Goal: Task Accomplishment & Management: Manage account settings

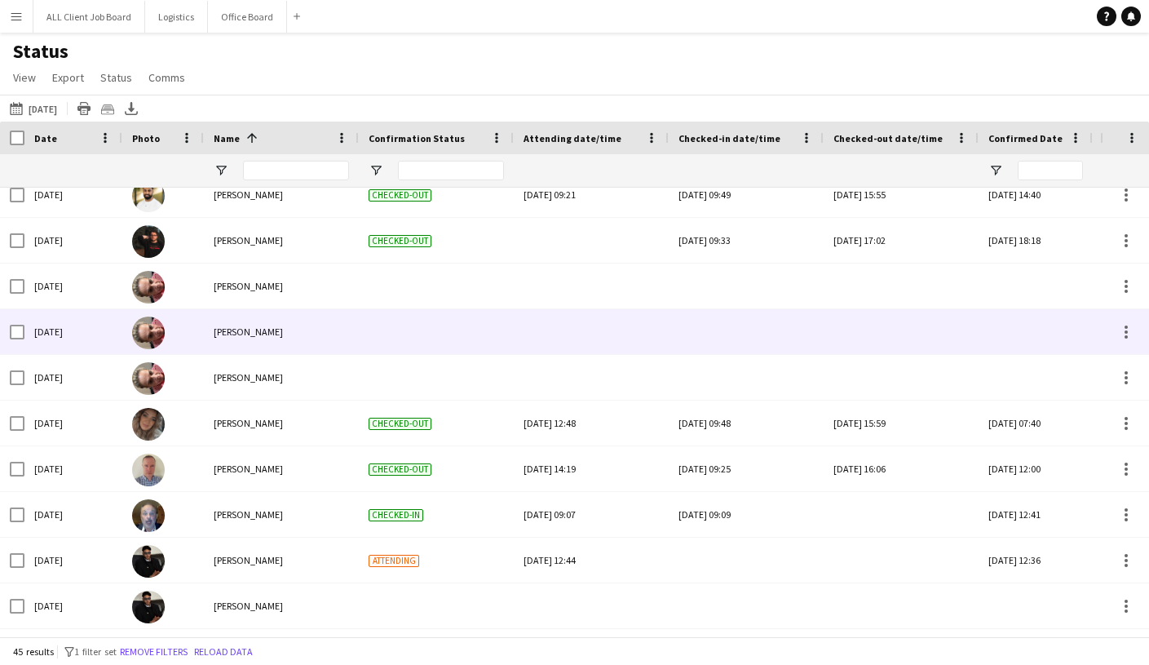
scroll to position [792, 0]
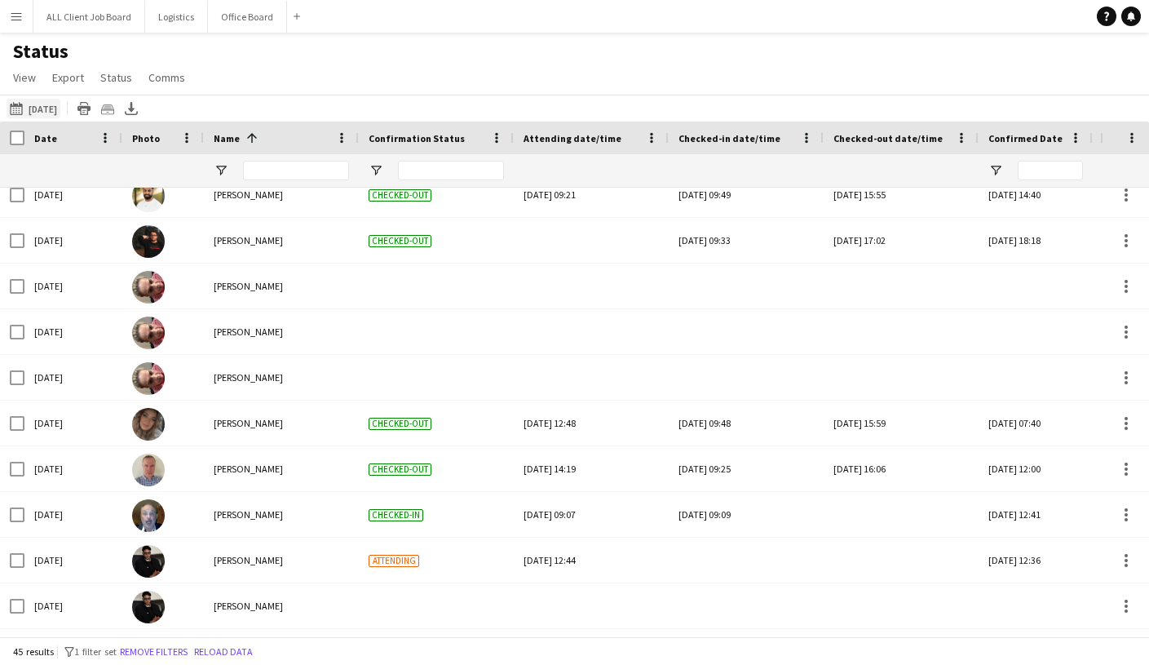
click at [60, 108] on button "27-09-2025 to 03-10-2025 Yesterday" at bounding box center [34, 109] width 54 height 20
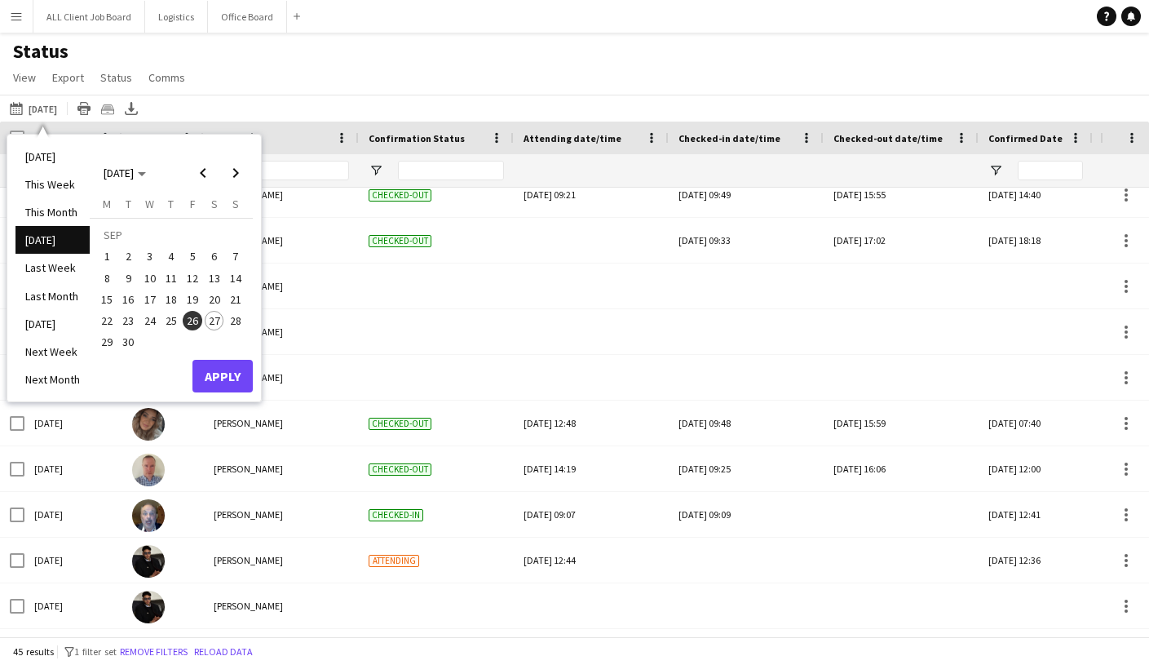
click at [207, 323] on span "27" at bounding box center [215, 321] width 20 height 20
click at [223, 382] on button "Apply" at bounding box center [222, 376] width 60 height 33
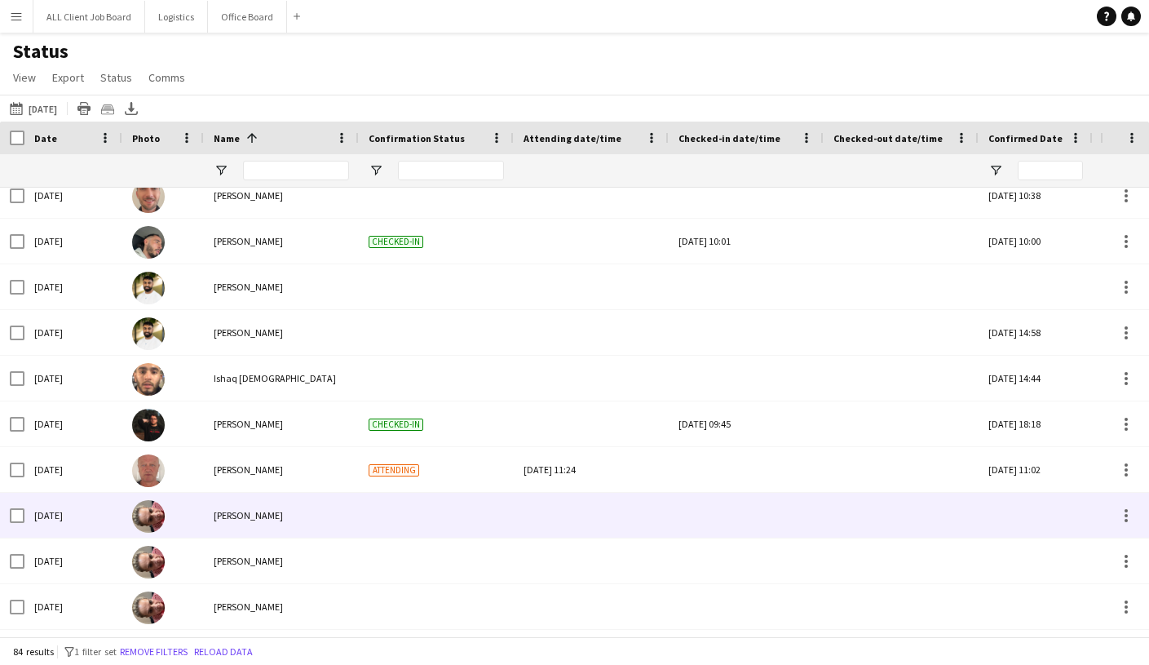
scroll to position [0, 0]
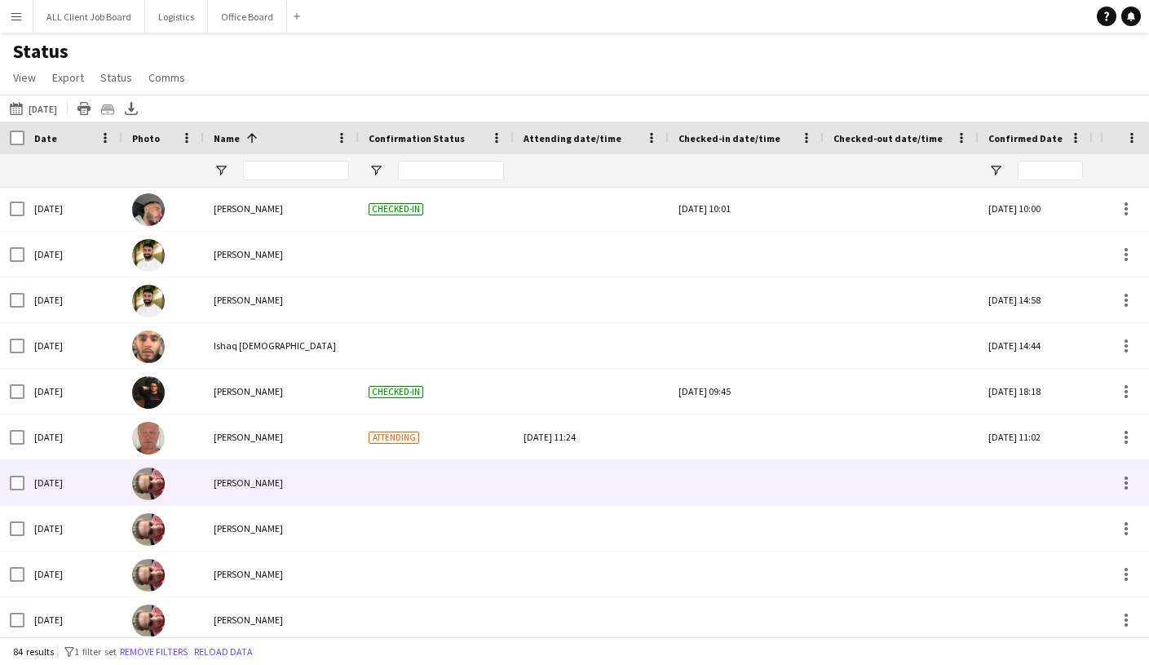
scroll to position [1194, 0]
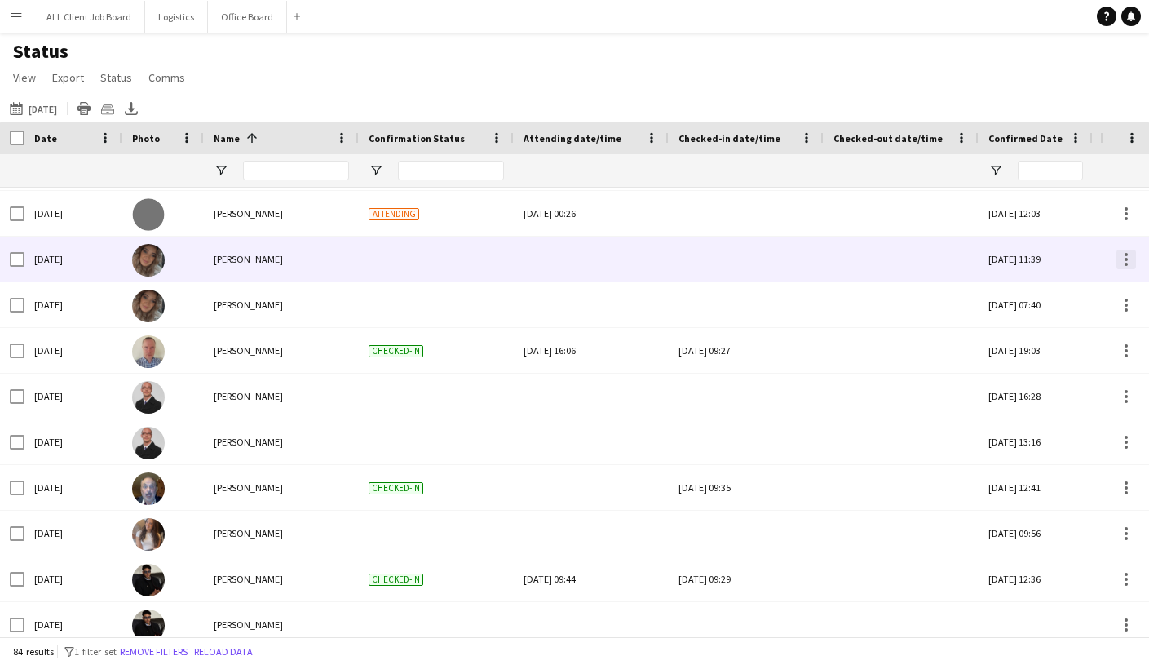
click at [1125, 258] on div at bounding box center [1126, 259] width 3 height 3
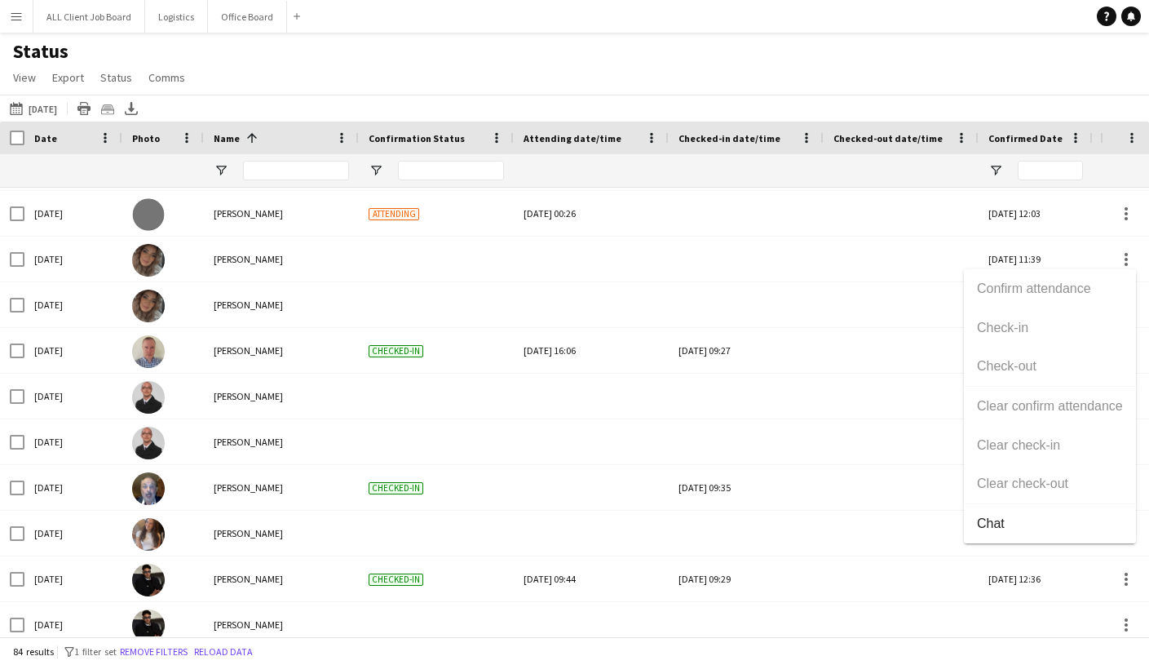
click at [1023, 331] on div "Confirm attendance Check-in Check-out Clear confirm attendance Clear check-in C…" at bounding box center [1050, 406] width 172 height 274
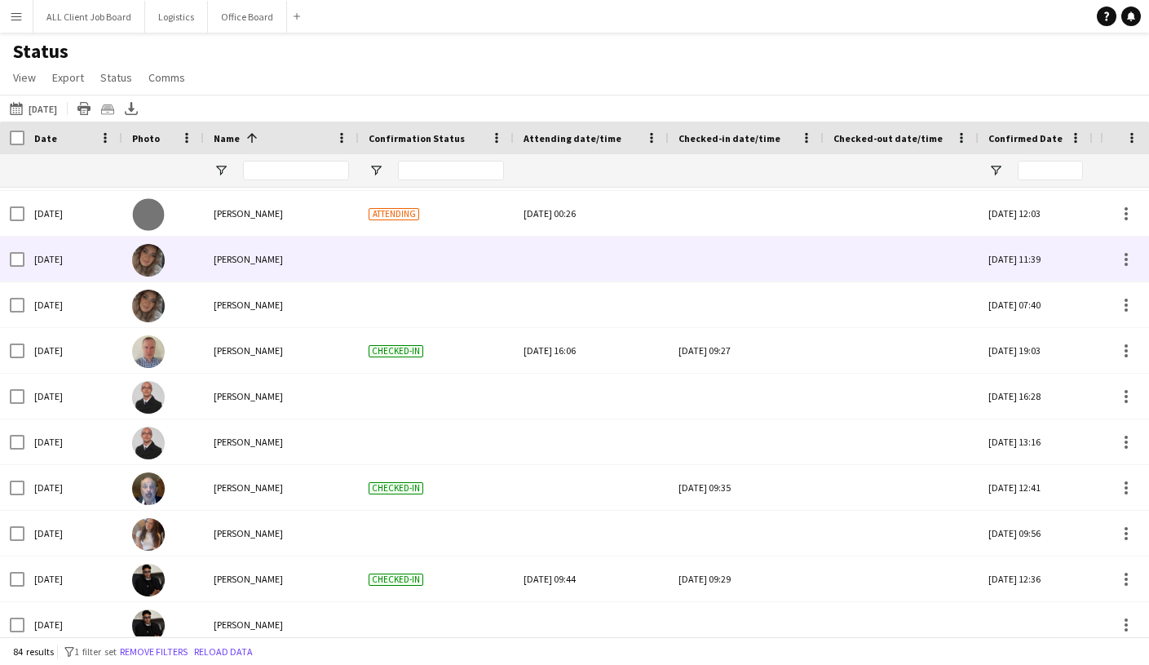
click at [715, 267] on div at bounding box center [745, 258] width 135 height 45
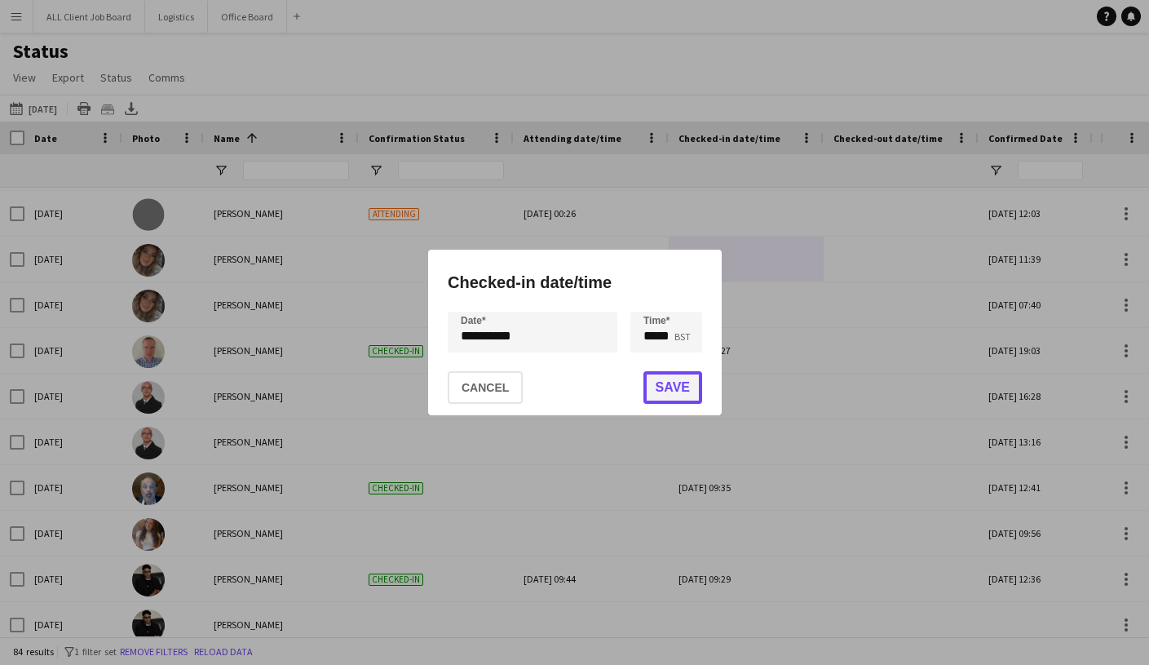
click at [670, 395] on button "Save" at bounding box center [672, 387] width 59 height 33
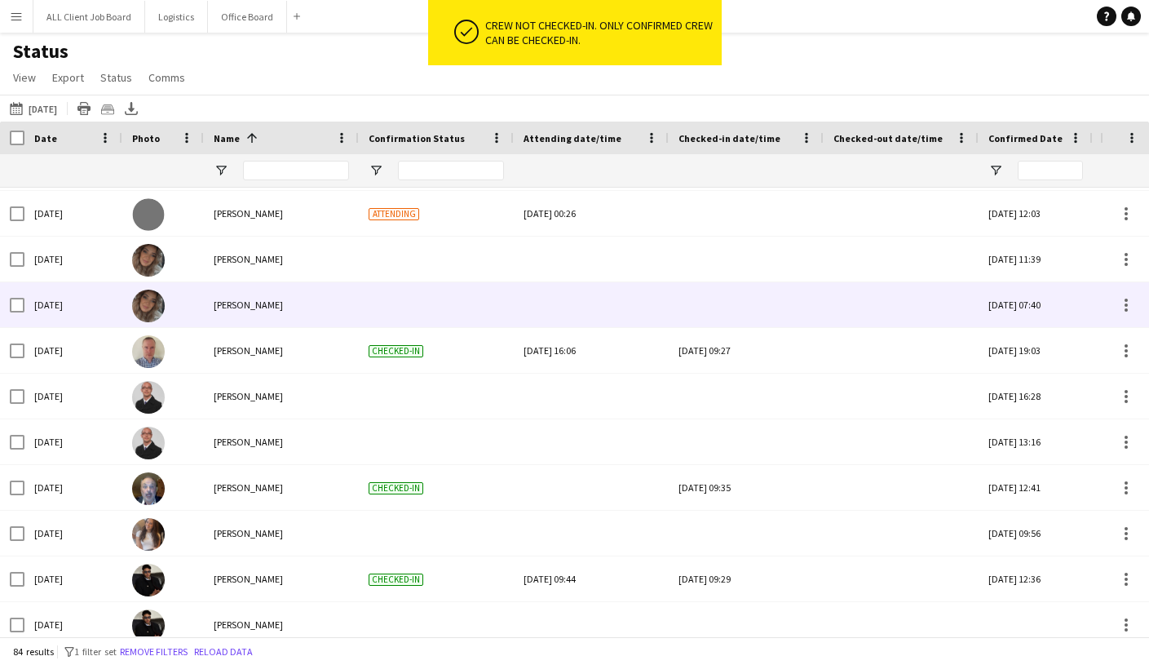
click at [713, 303] on div at bounding box center [745, 304] width 135 height 45
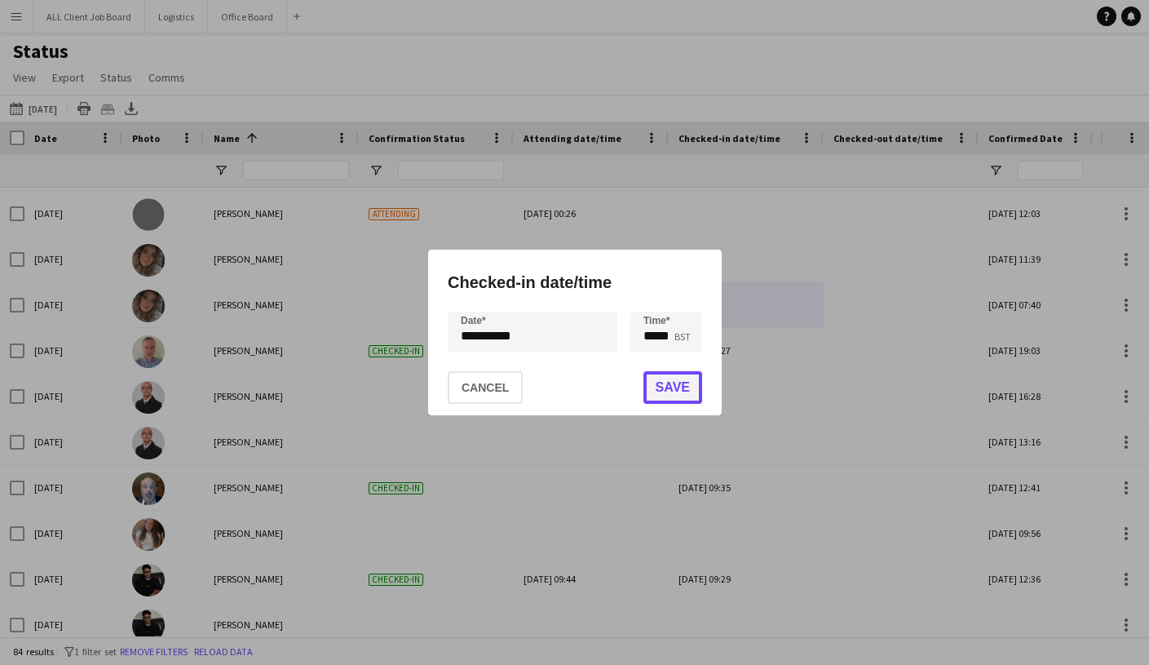
click at [685, 388] on button "Save" at bounding box center [672, 387] width 59 height 33
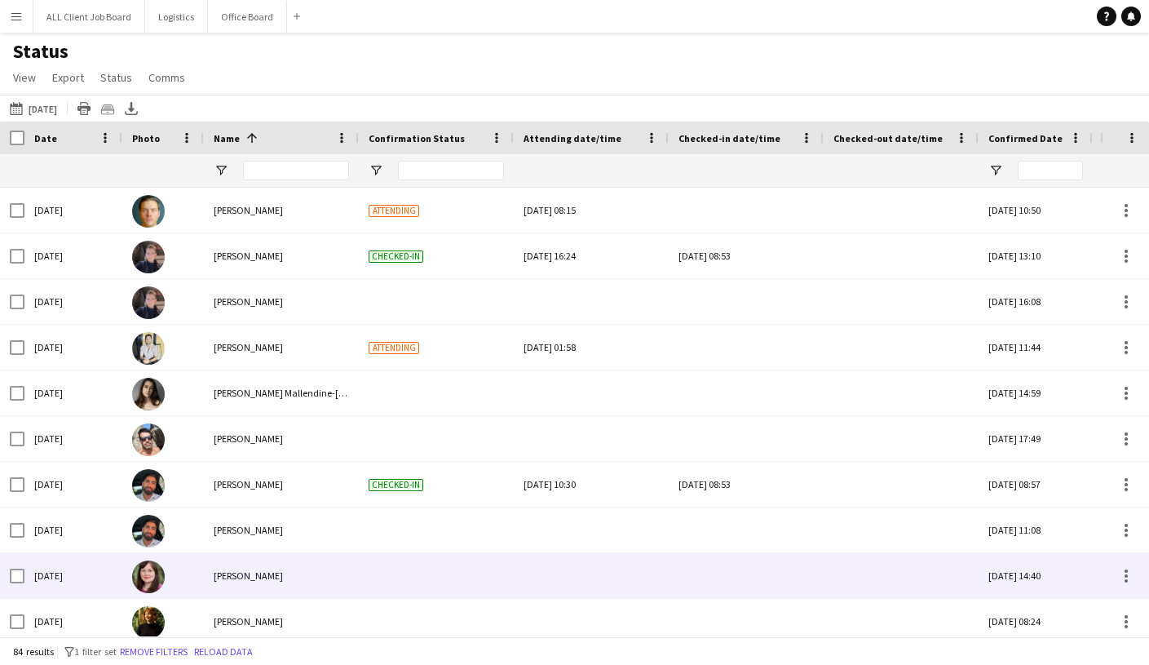
scroll to position [3388, 0]
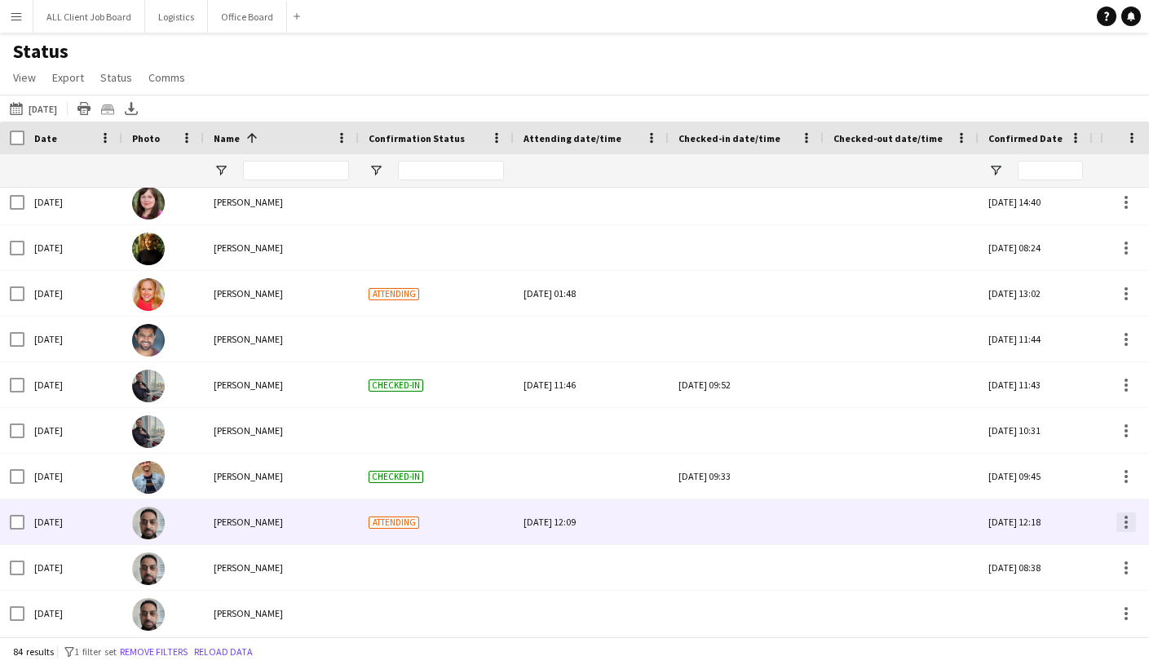
click at [1123, 519] on div at bounding box center [1126, 522] width 20 height 20
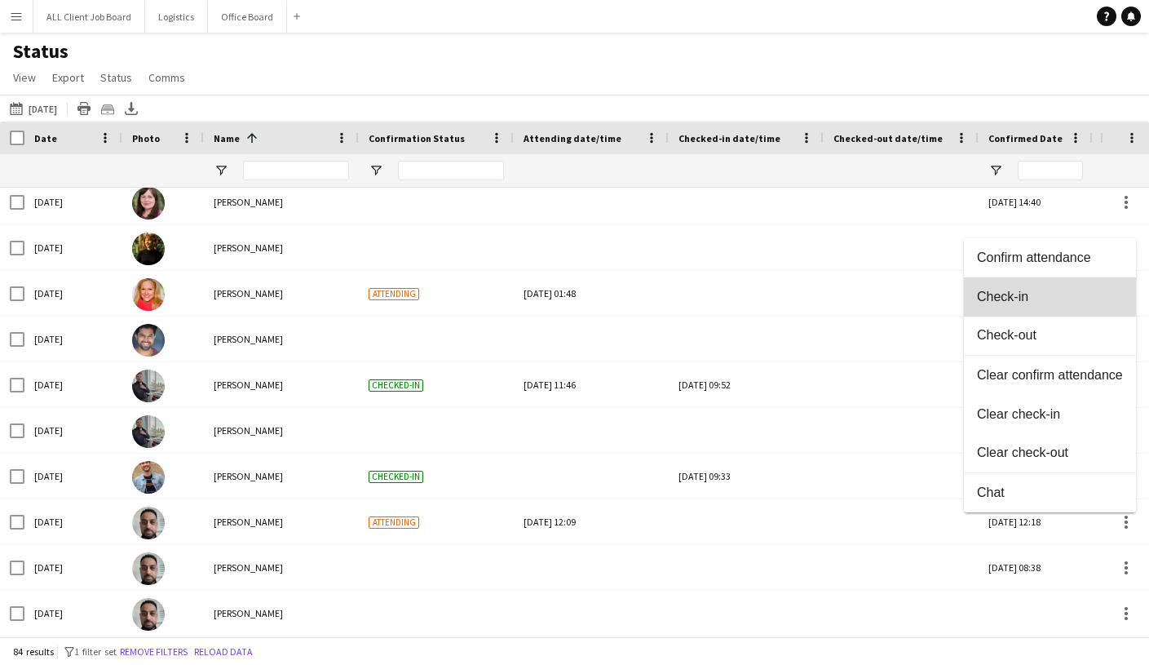
click at [1016, 294] on span "Check-in" at bounding box center [1050, 297] width 146 height 15
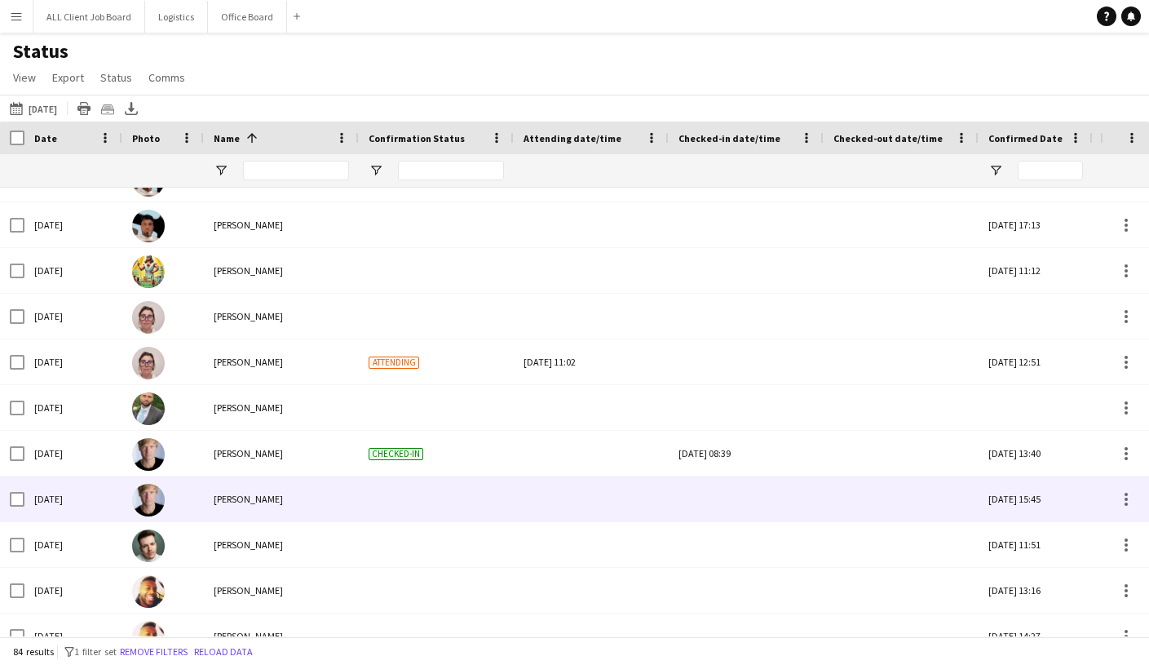
scroll to position [104, 0]
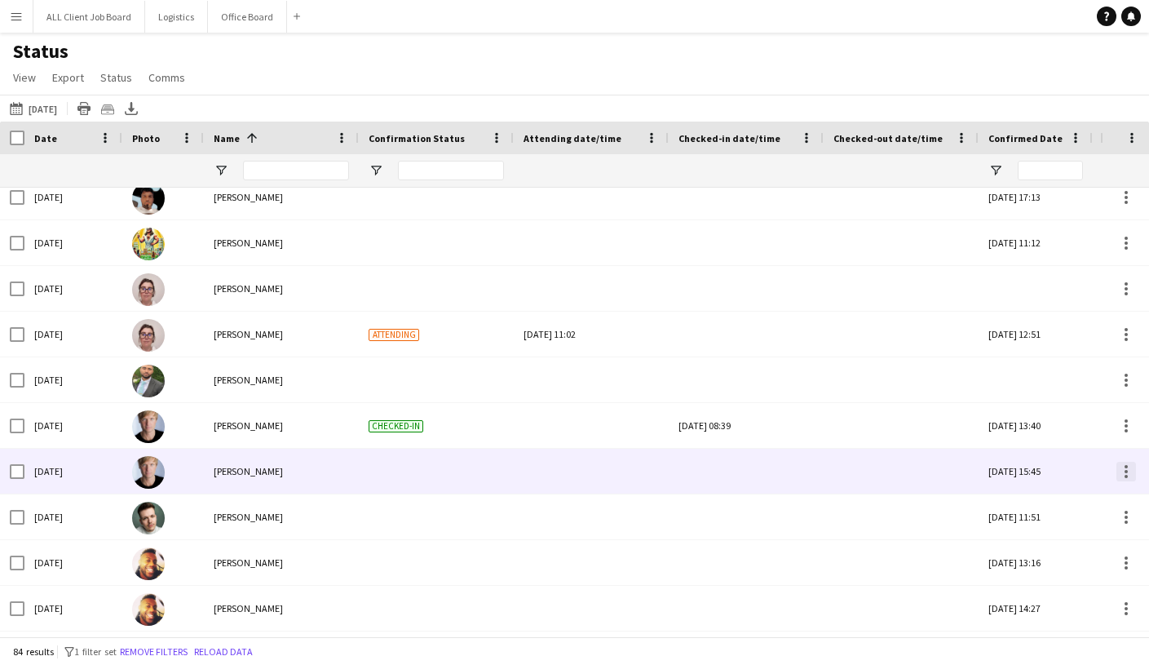
click at [1123, 475] on div at bounding box center [1126, 472] width 20 height 20
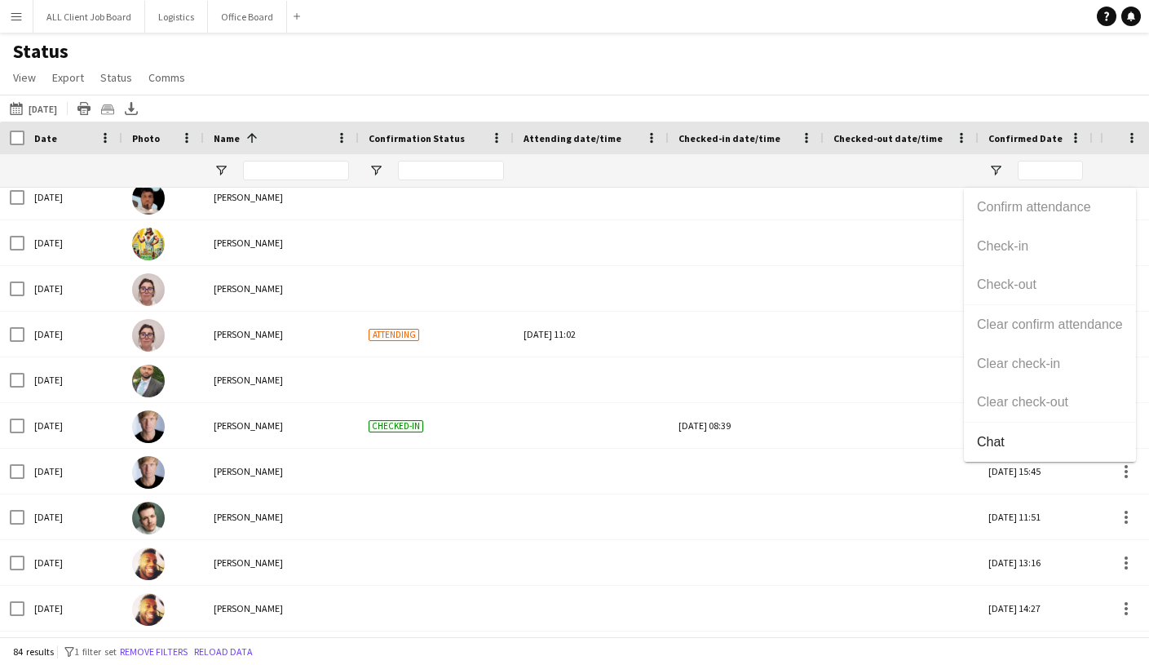
click at [1017, 248] on div "Confirm attendance Check-in Check-out Clear confirm attendance Clear check-in C…" at bounding box center [1050, 325] width 172 height 274
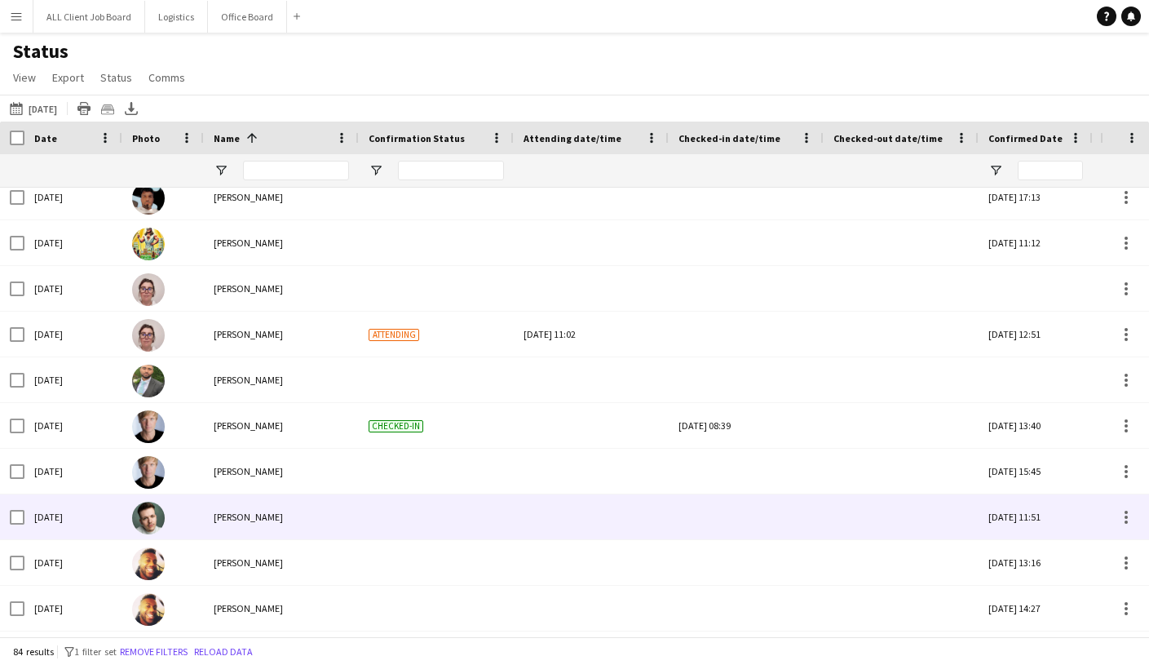
click at [720, 509] on div at bounding box center [745, 516] width 135 height 45
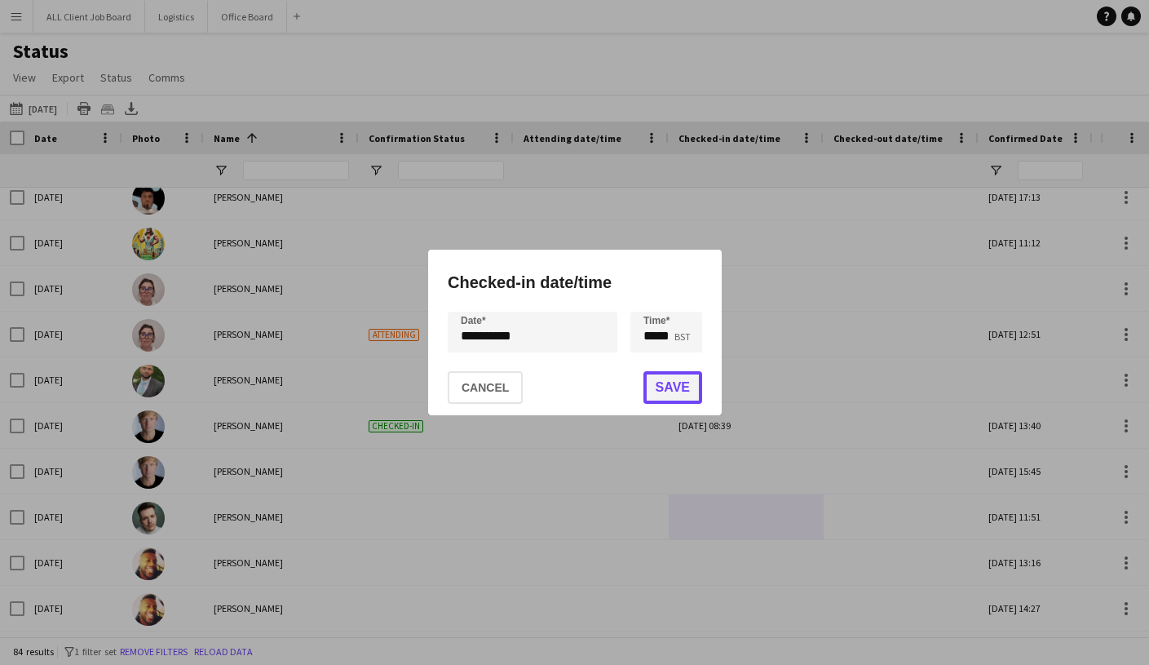
click at [670, 382] on button "Save" at bounding box center [672, 387] width 59 height 33
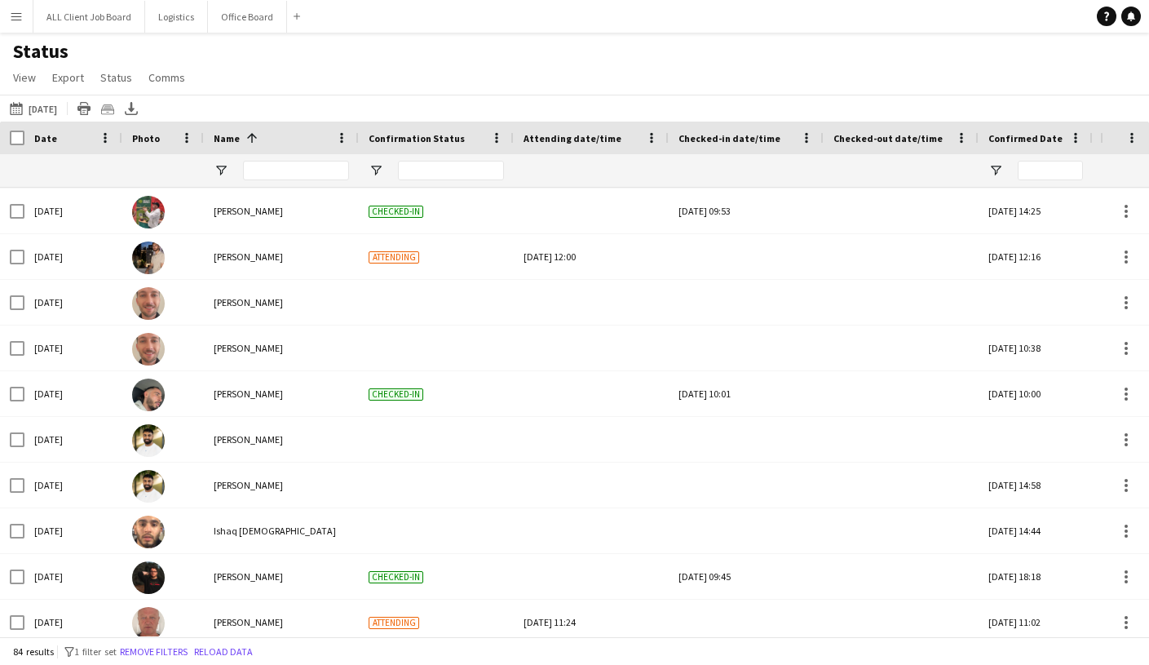
scroll to position [949, 0]
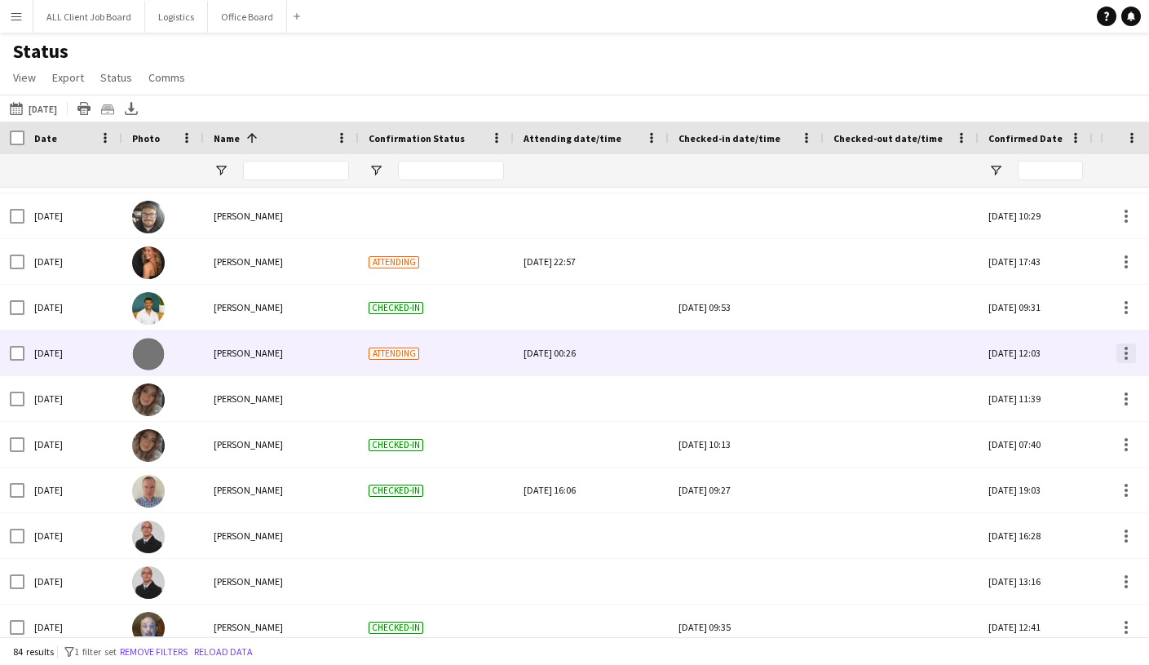
click at [1125, 356] on div at bounding box center [1126, 357] width 3 height 3
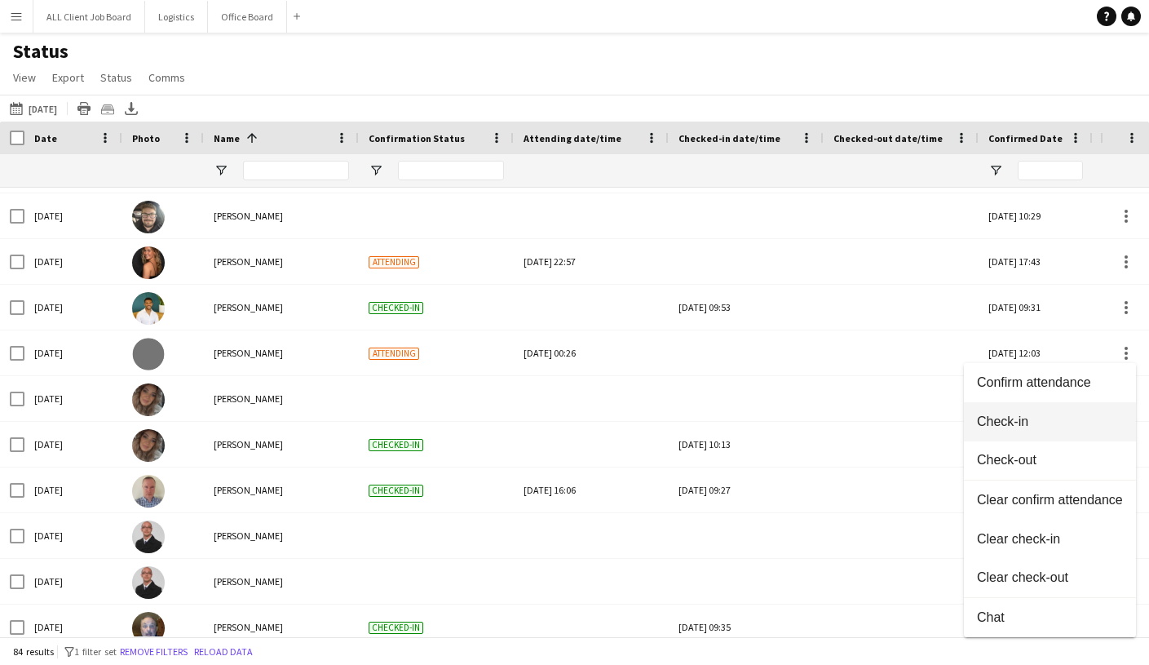
click at [1032, 426] on span "Check-in" at bounding box center [1050, 421] width 146 height 15
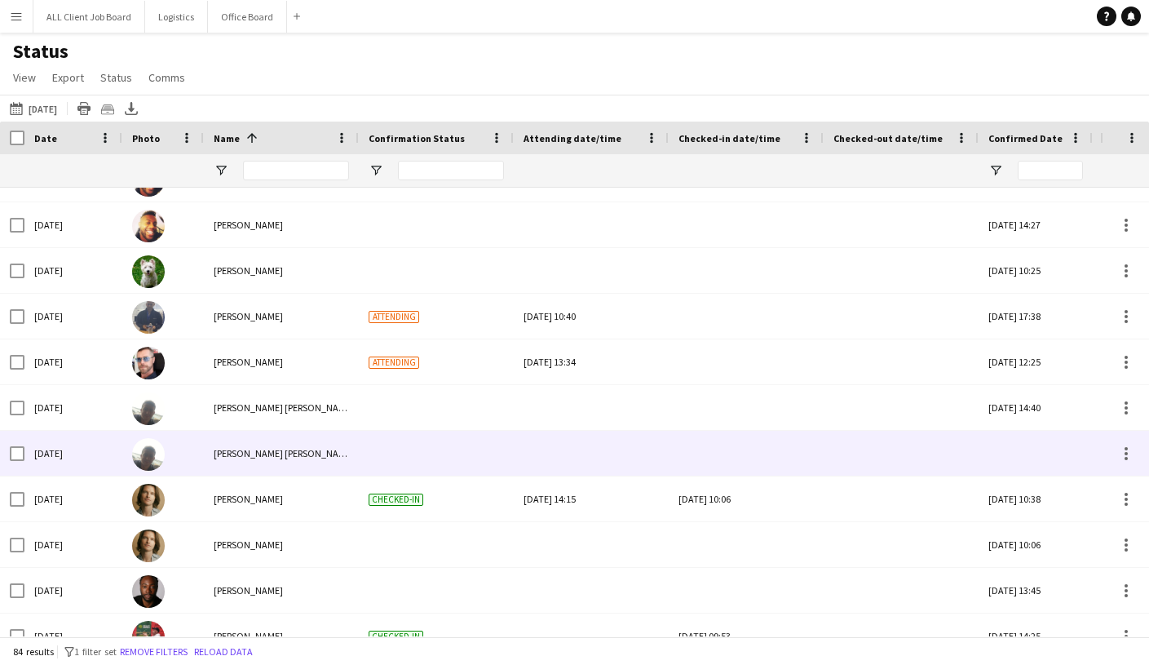
scroll to position [459, 0]
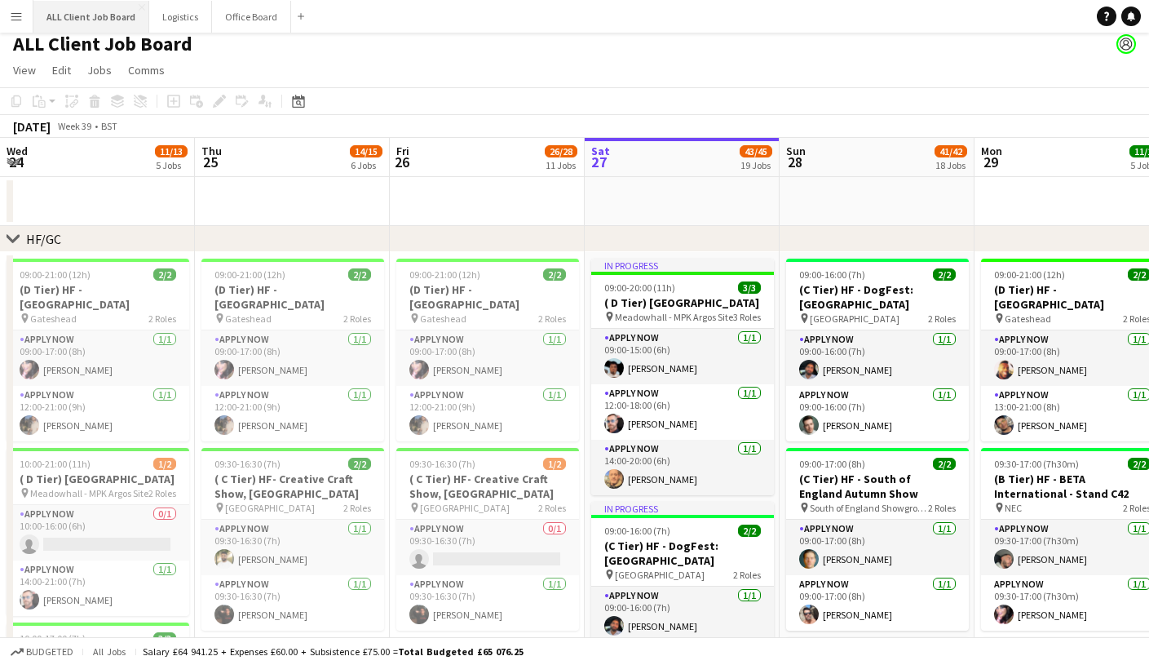
scroll to position [0, 390]
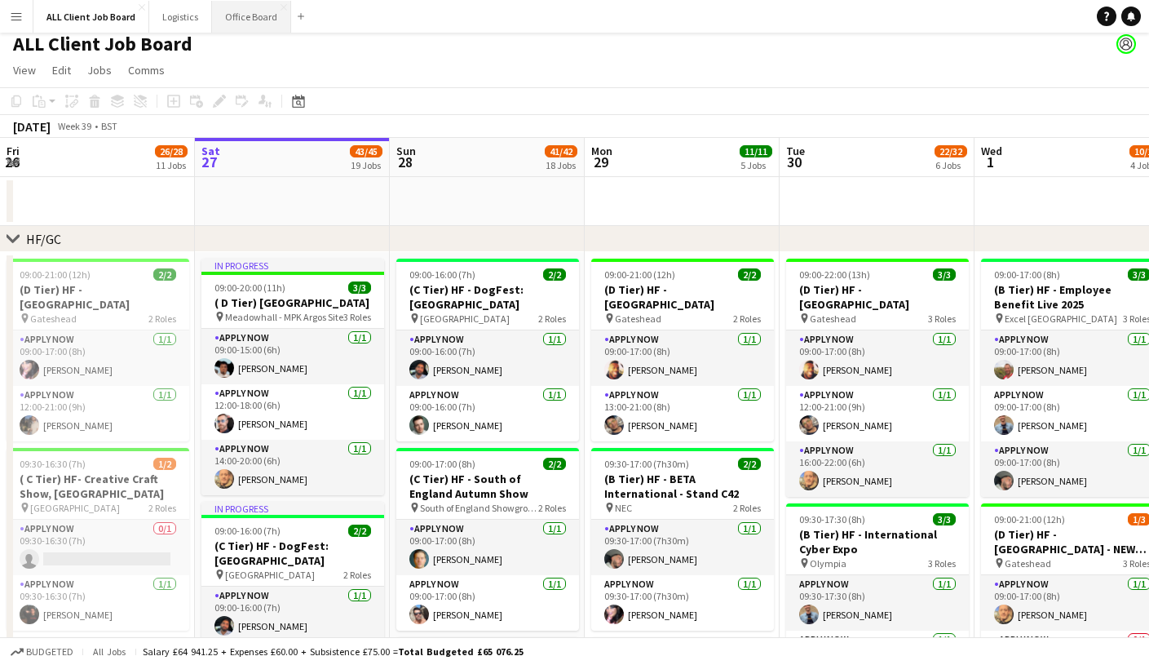
click at [256, 21] on button "Office Board Close" at bounding box center [251, 17] width 79 height 32
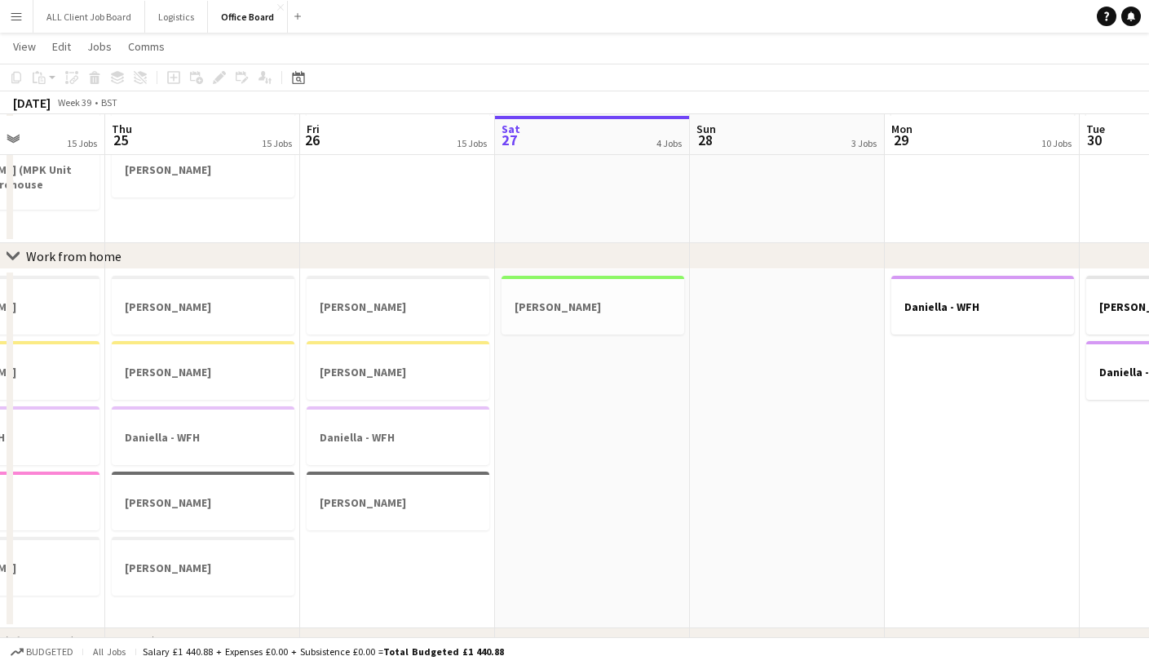
scroll to position [699, 0]
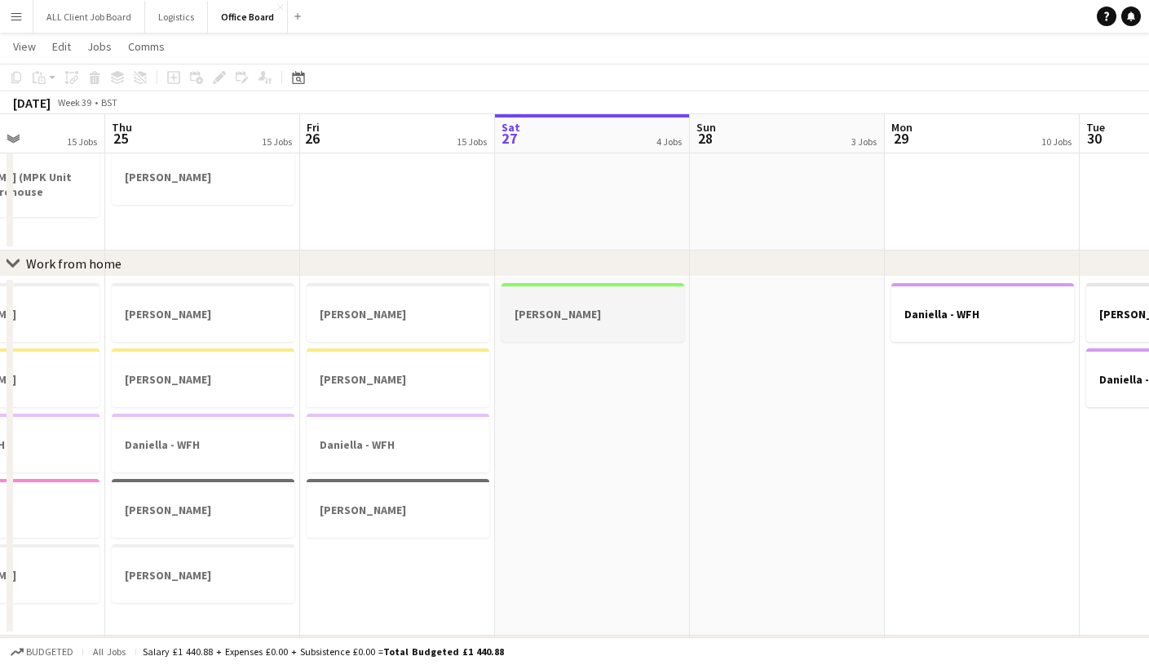
click at [609, 304] on div at bounding box center [593, 299] width 183 height 12
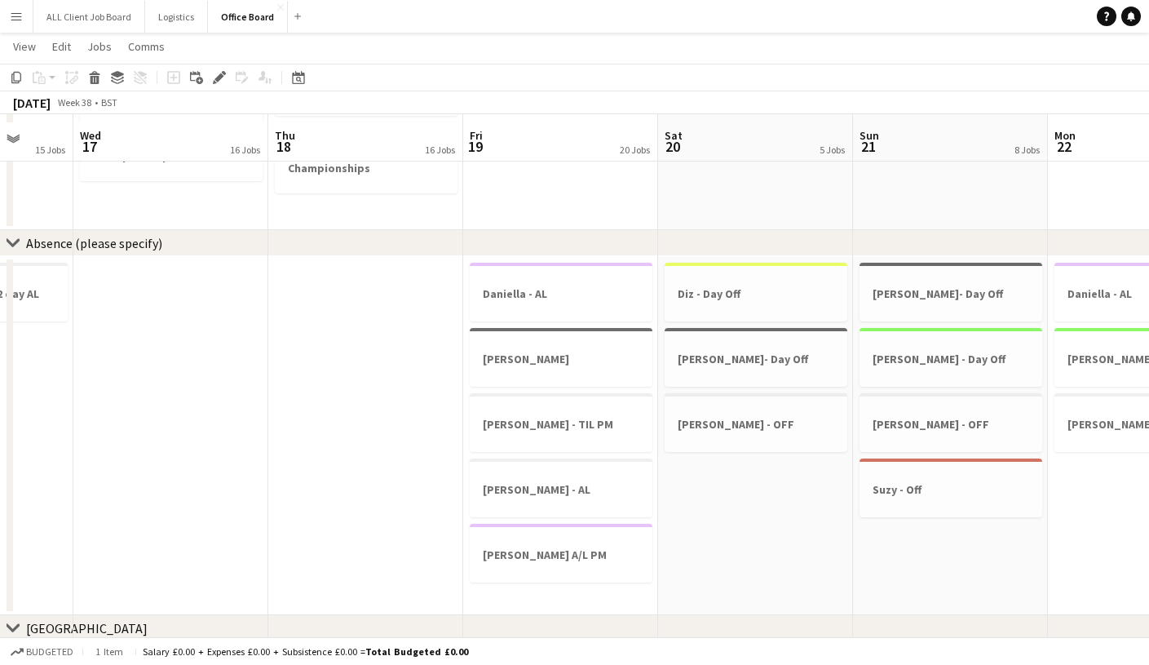
scroll to position [1550, 0]
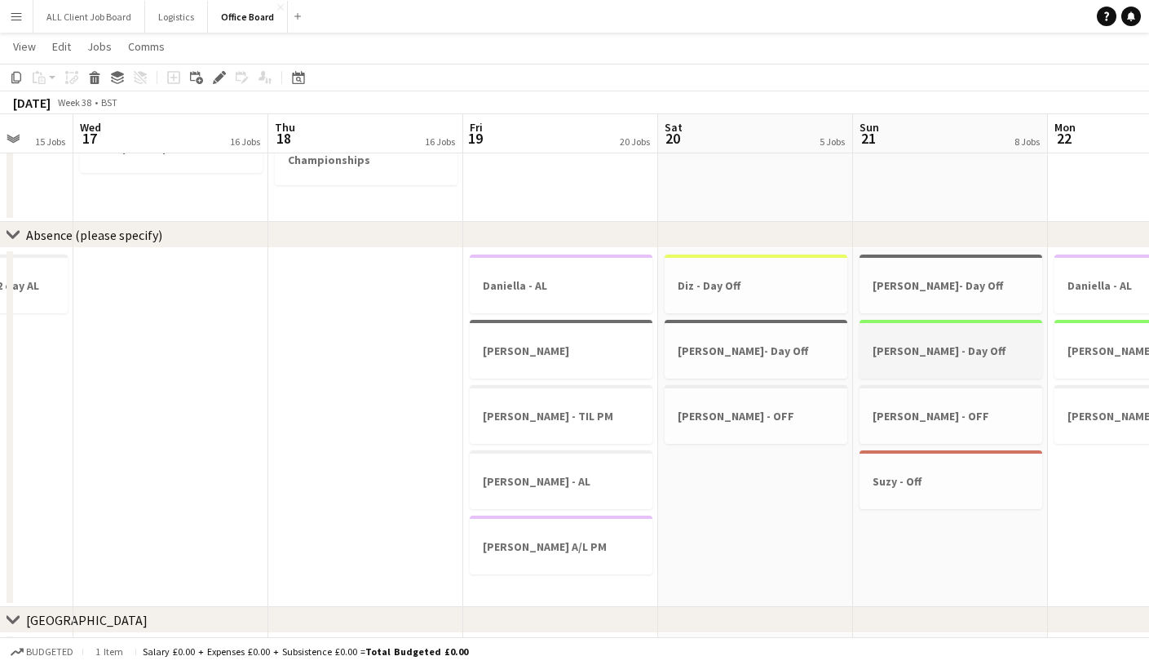
click at [935, 343] on h3 "Kristina - Day Off" at bounding box center [951, 350] width 183 height 15
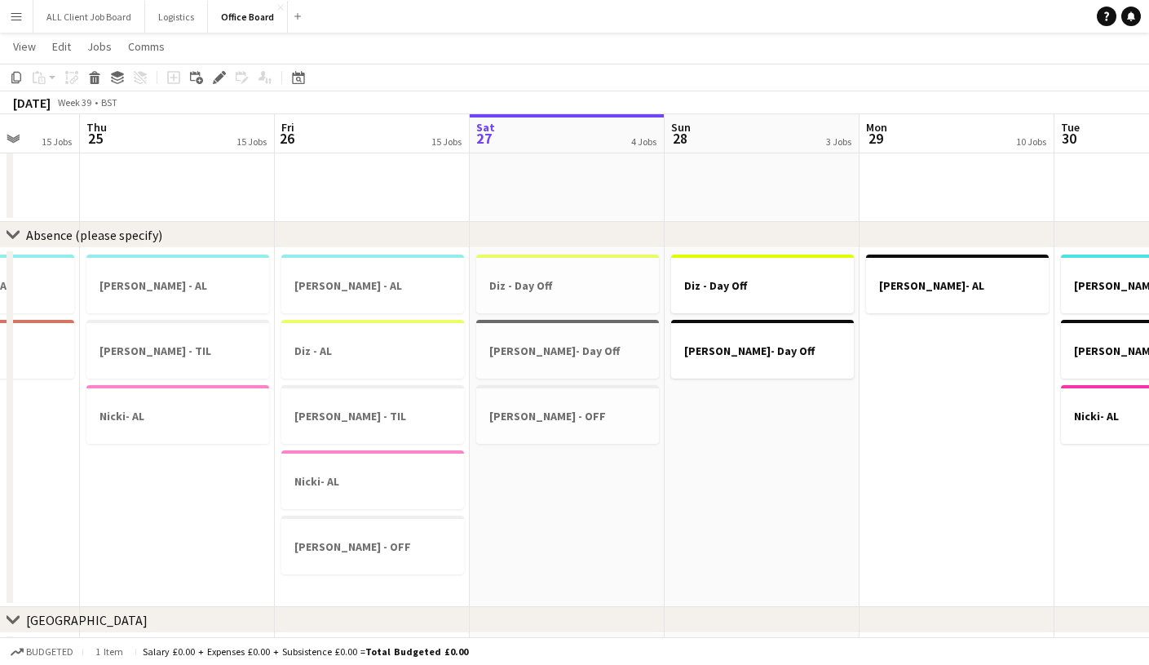
scroll to position [0, 515]
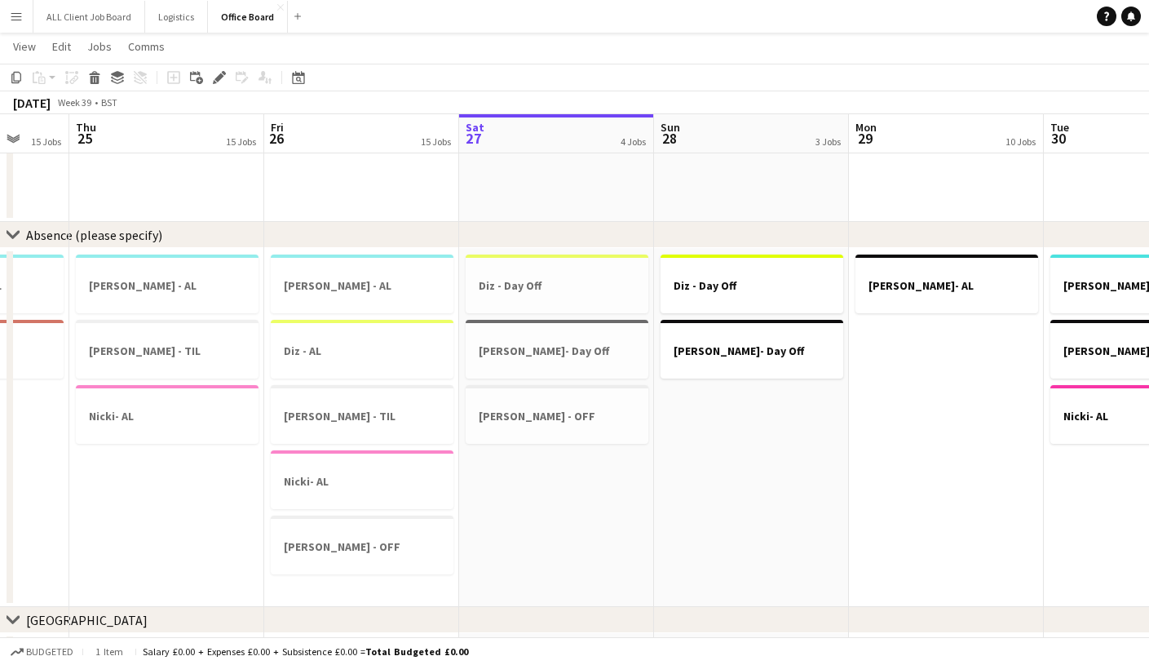
click at [759, 413] on app-date-cell "Diz - Day Off Joe- Day Off" at bounding box center [751, 427] width 195 height 359
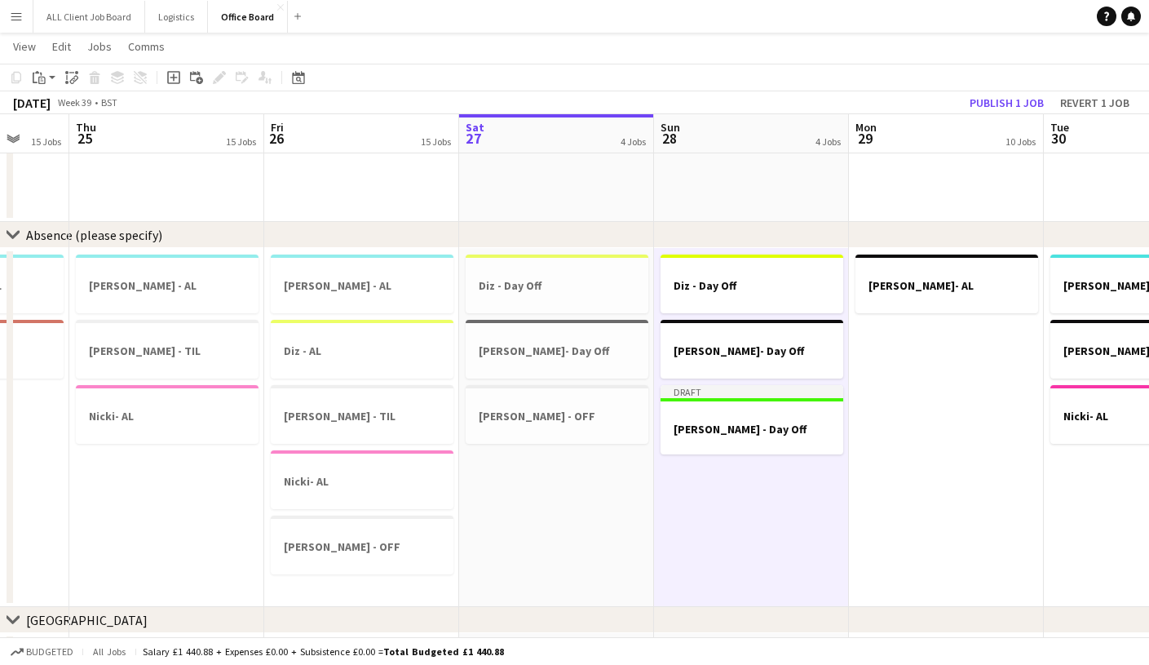
click at [919, 347] on app-date-cell "Joe- AL" at bounding box center [946, 427] width 195 height 359
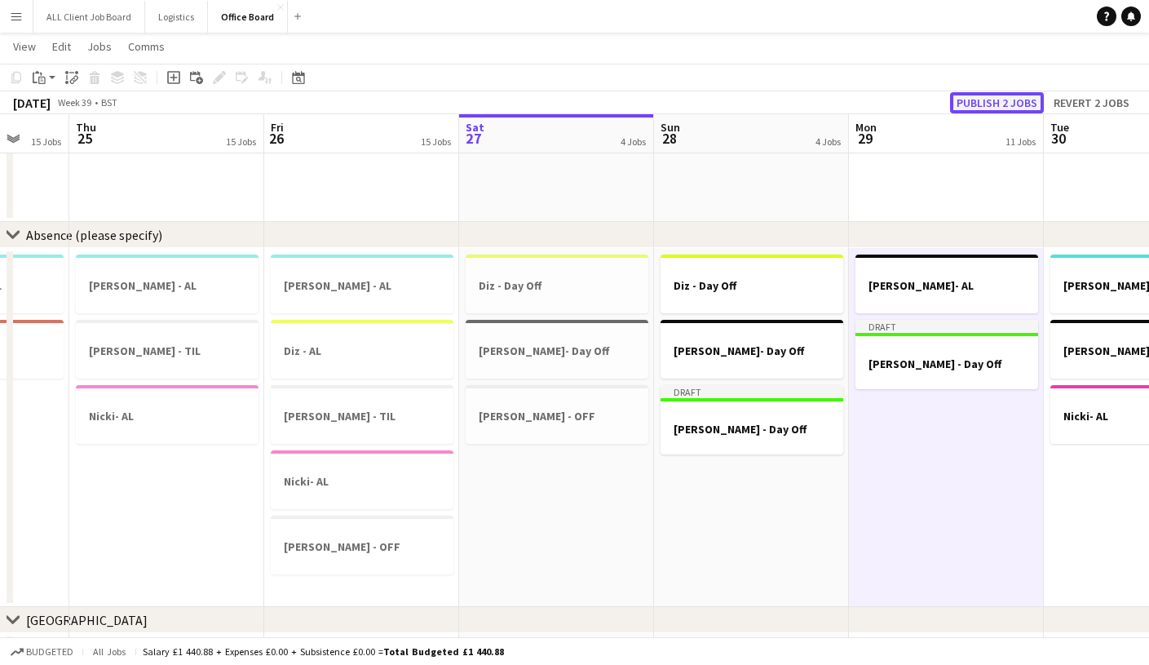
click at [1010, 99] on button "Publish 2 jobs" at bounding box center [997, 102] width 94 height 21
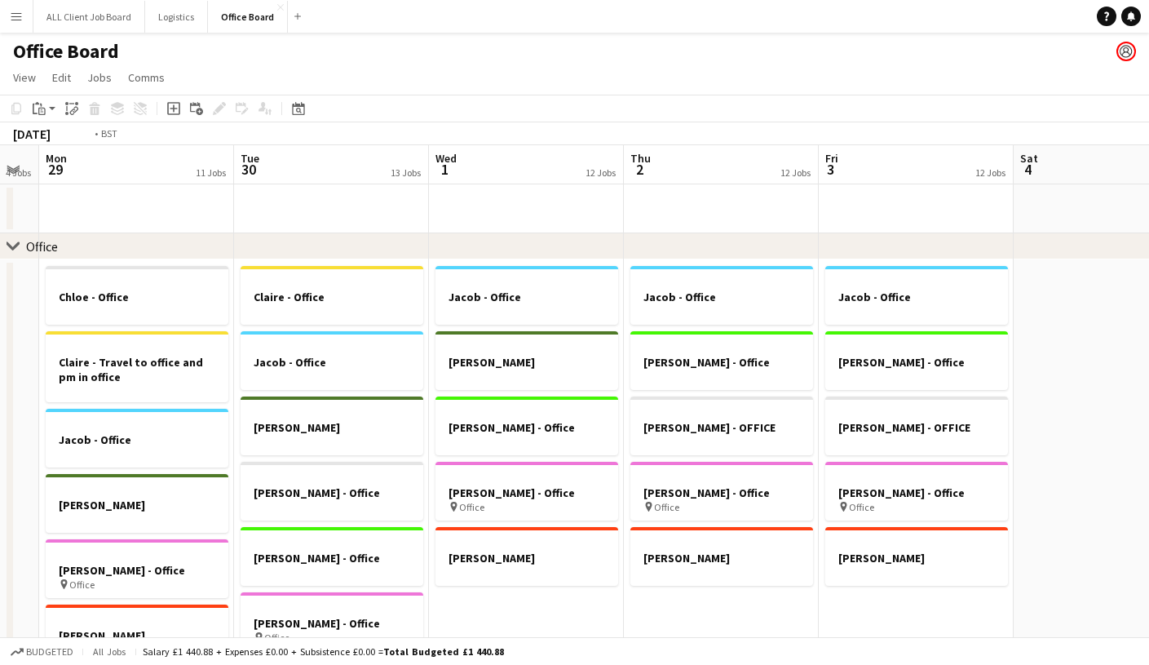
scroll to position [0, 483]
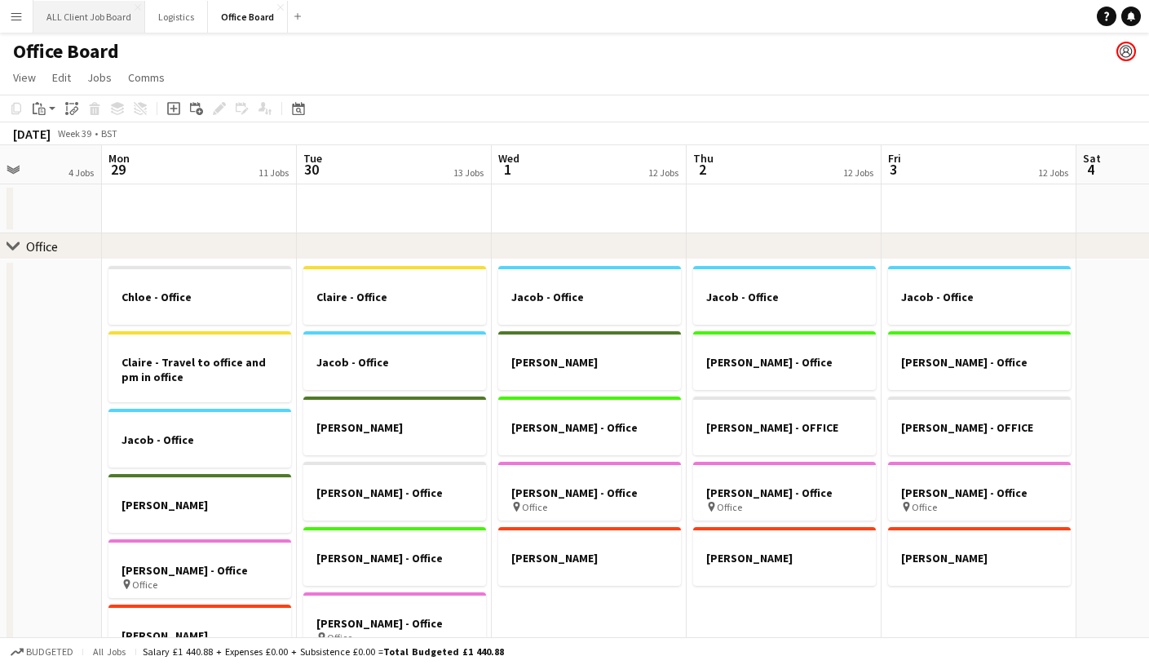
click at [115, 15] on button "ALL Client Job Board Close" at bounding box center [89, 17] width 112 height 32
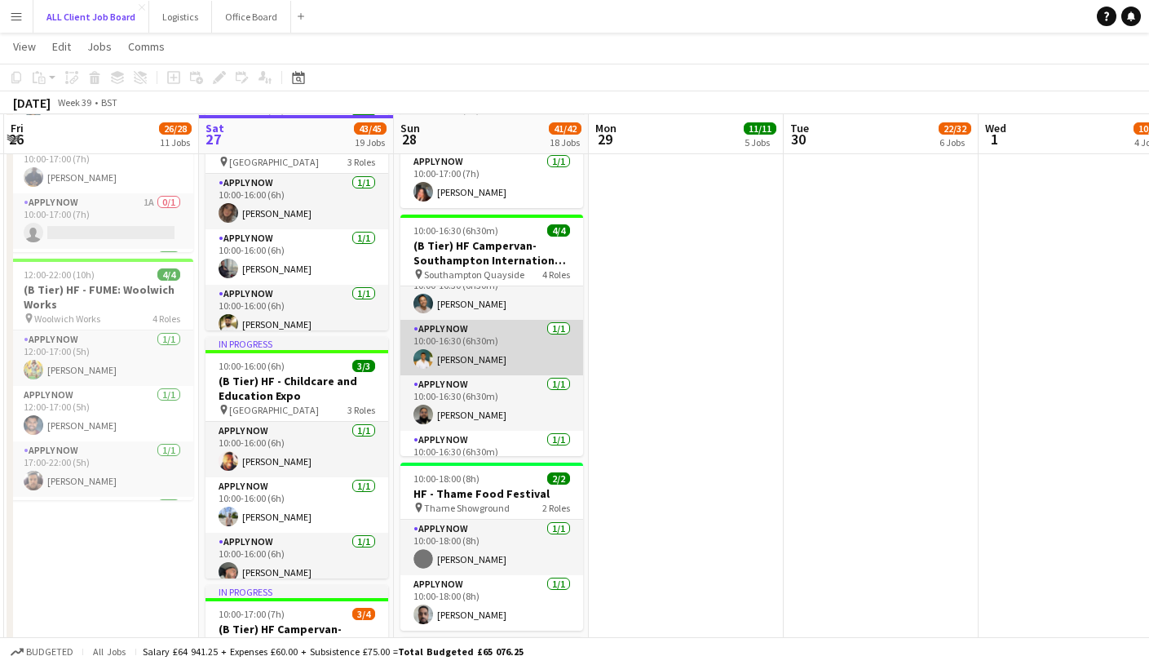
scroll to position [52, 0]
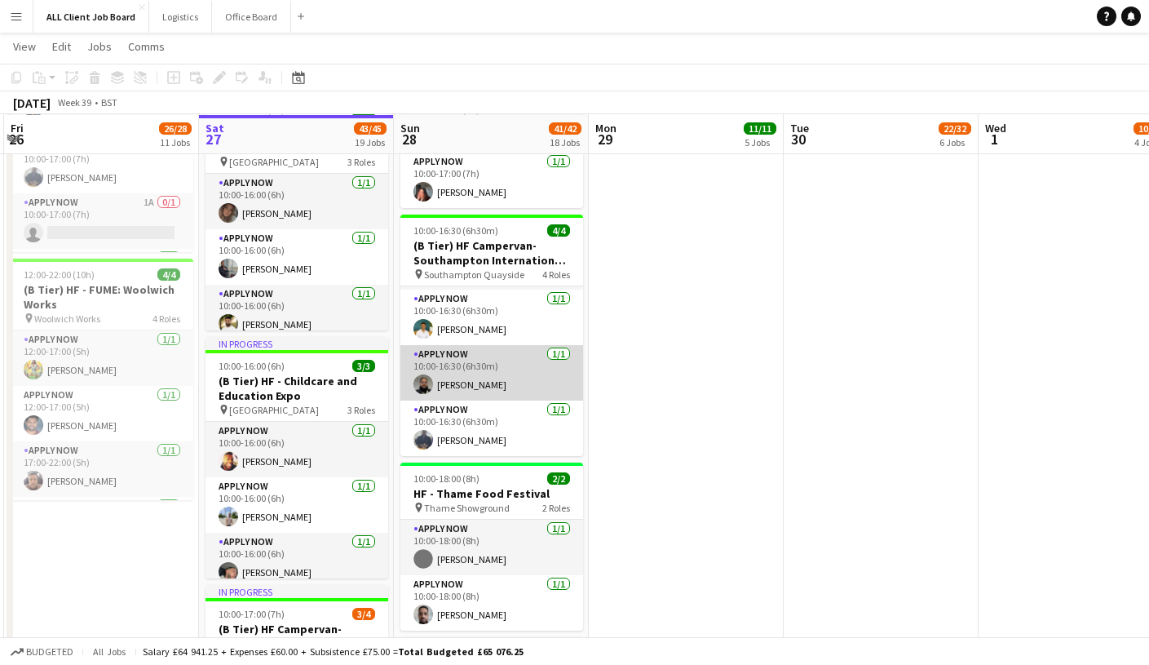
click at [514, 375] on app-card-role "APPLY NOW 1/1 10:00-16:30 (6h30m) Mohammed Sheikh" at bounding box center [491, 372] width 183 height 55
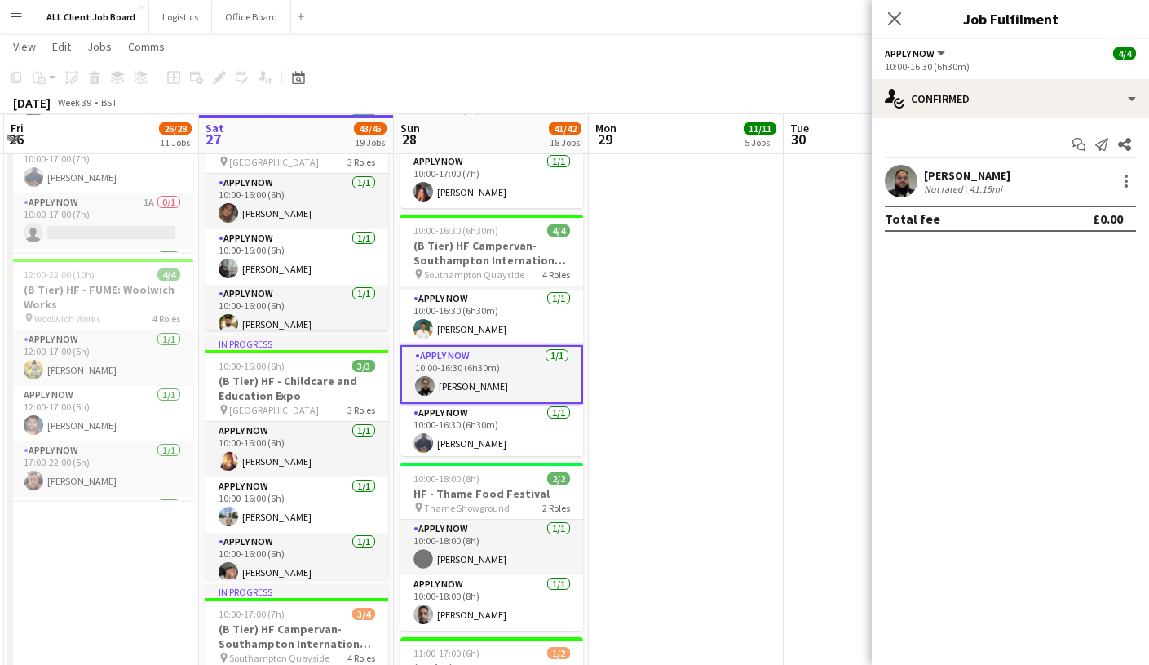
click at [908, 181] on app-user-avatar at bounding box center [901, 181] width 33 height 33
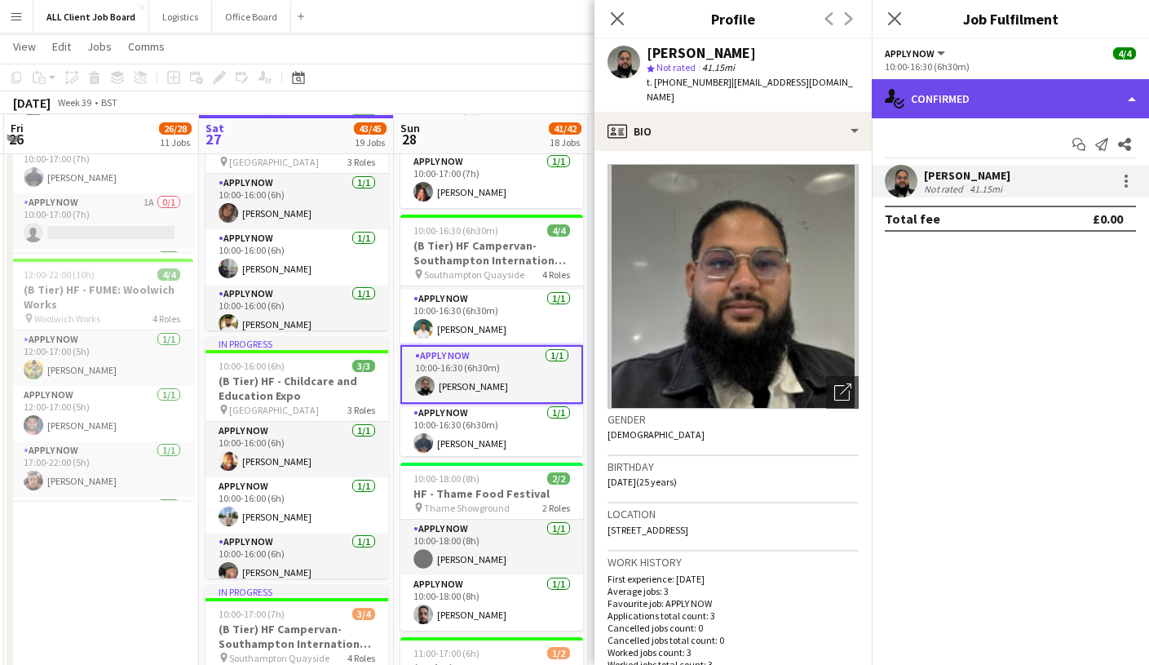
click at [1132, 99] on div "single-neutral-actions-check-2 Confirmed" at bounding box center [1010, 98] width 277 height 39
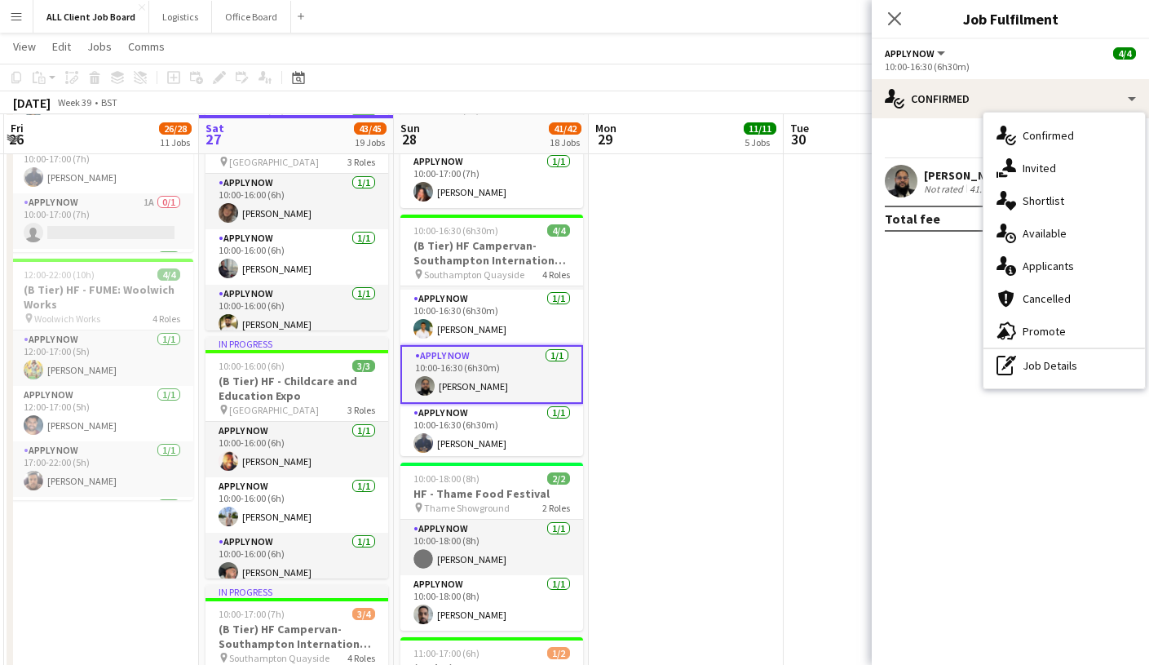
click at [508, 368] on app-card-role "APPLY NOW 1/1 10:00-16:30 (6h30m) Mohammed Sheikh" at bounding box center [491, 374] width 183 height 59
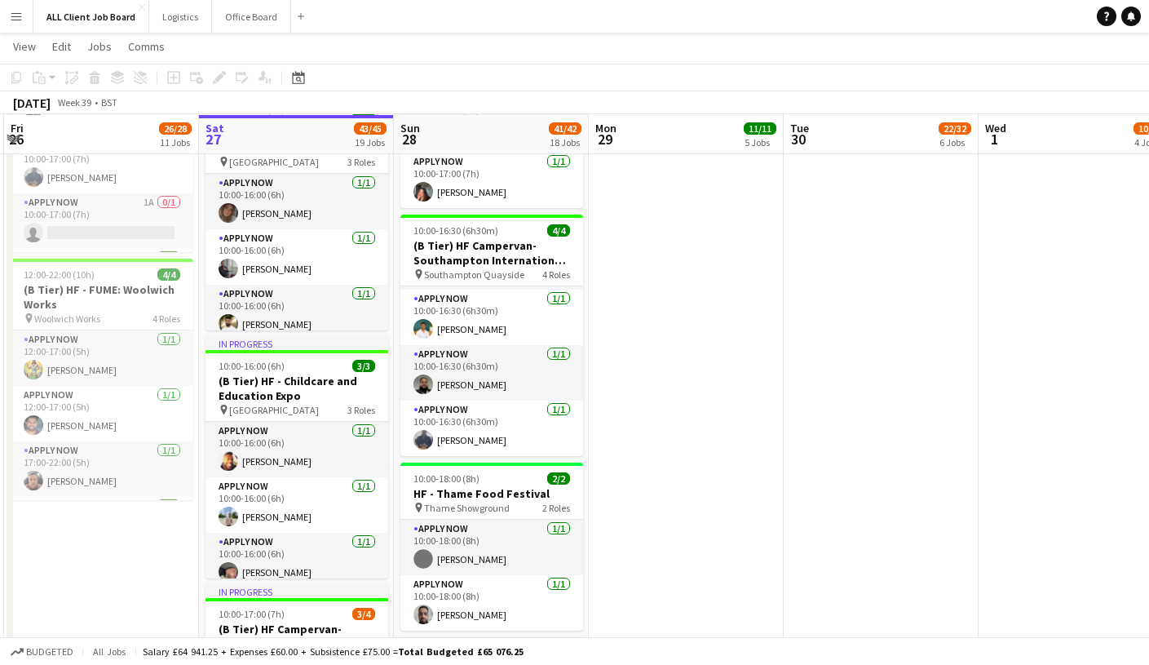
click at [486, 125] on app-board-header-date "Sun 28 41/42 18 Jobs" at bounding box center [491, 134] width 195 height 39
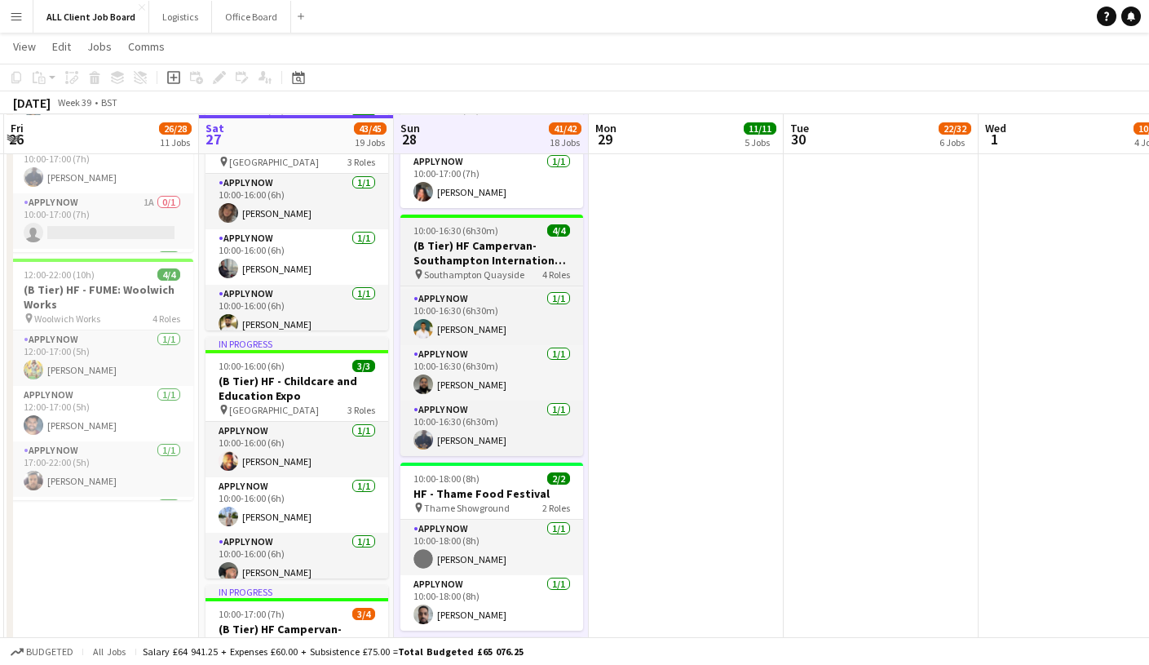
click at [500, 239] on h3 "(B Tier) HF Campervan- Southampton International Boat Show" at bounding box center [491, 252] width 183 height 29
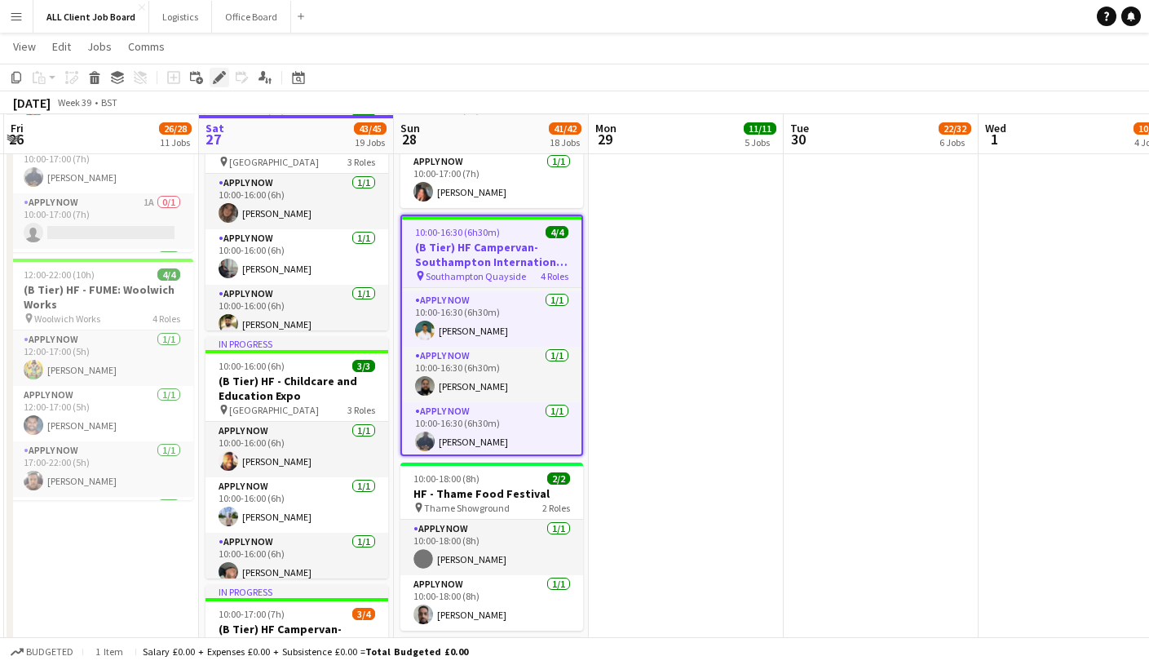
click at [220, 80] on icon "Edit" at bounding box center [219, 77] width 13 height 13
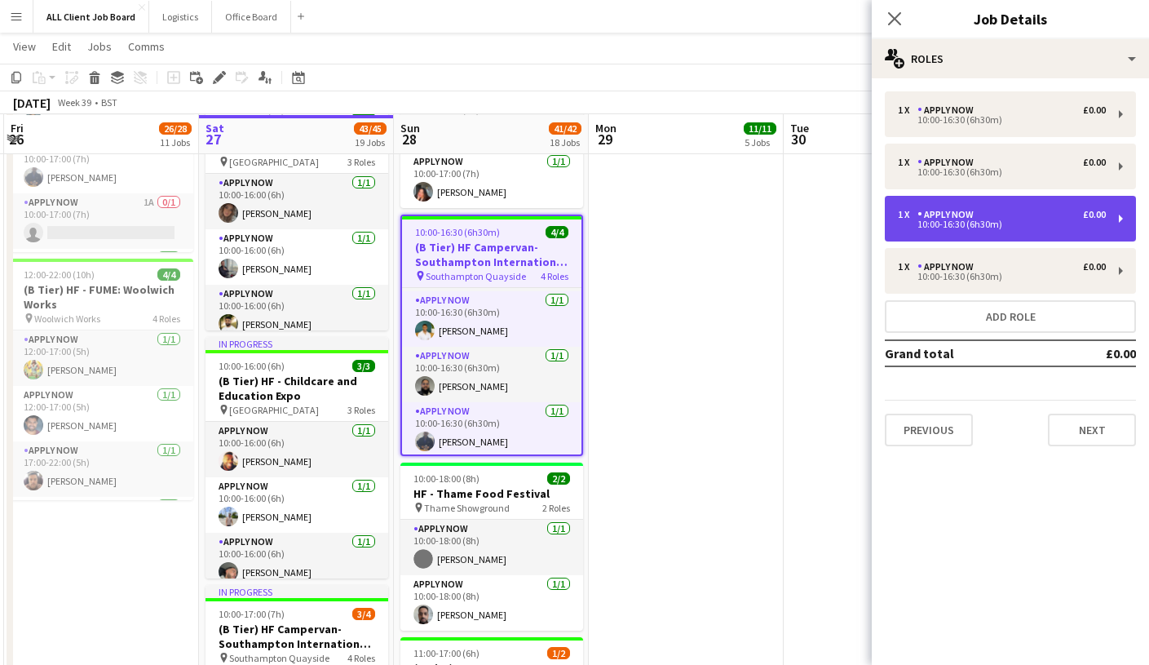
click at [1023, 219] on div "1 x APPLY NOW £0.00" at bounding box center [1002, 214] width 208 height 11
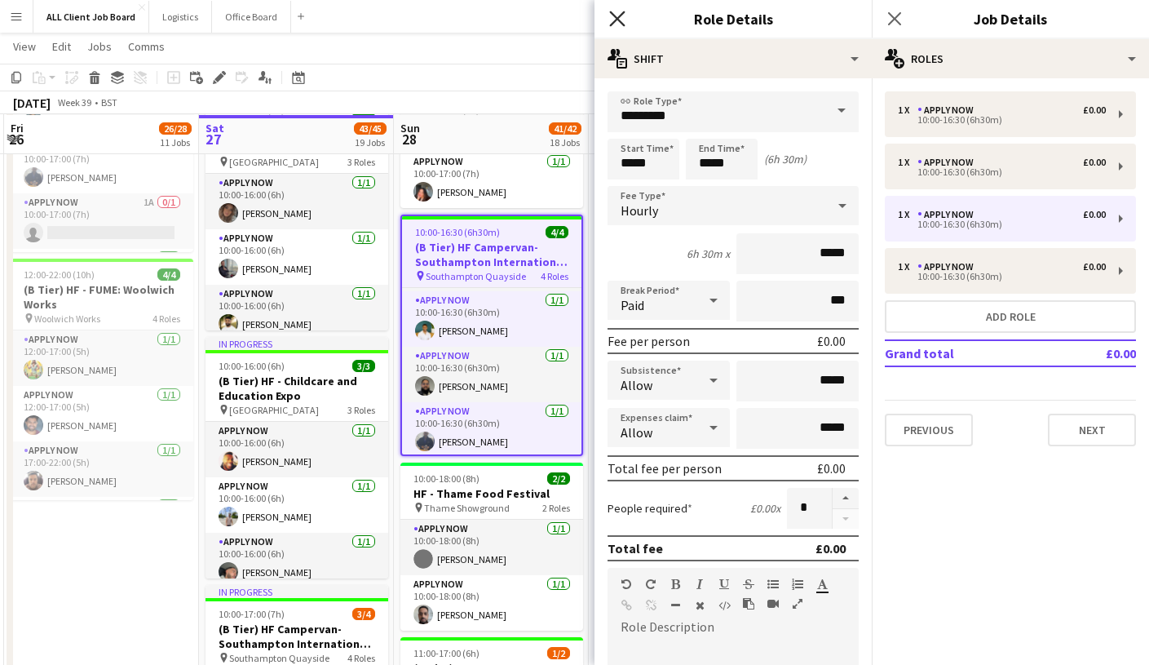
drag, startPoint x: 618, startPoint y: 15, endPoint x: 664, endPoint y: 15, distance: 45.7
click at [617, 15] on icon "Close pop-in" at bounding box center [616, 18] width 15 height 15
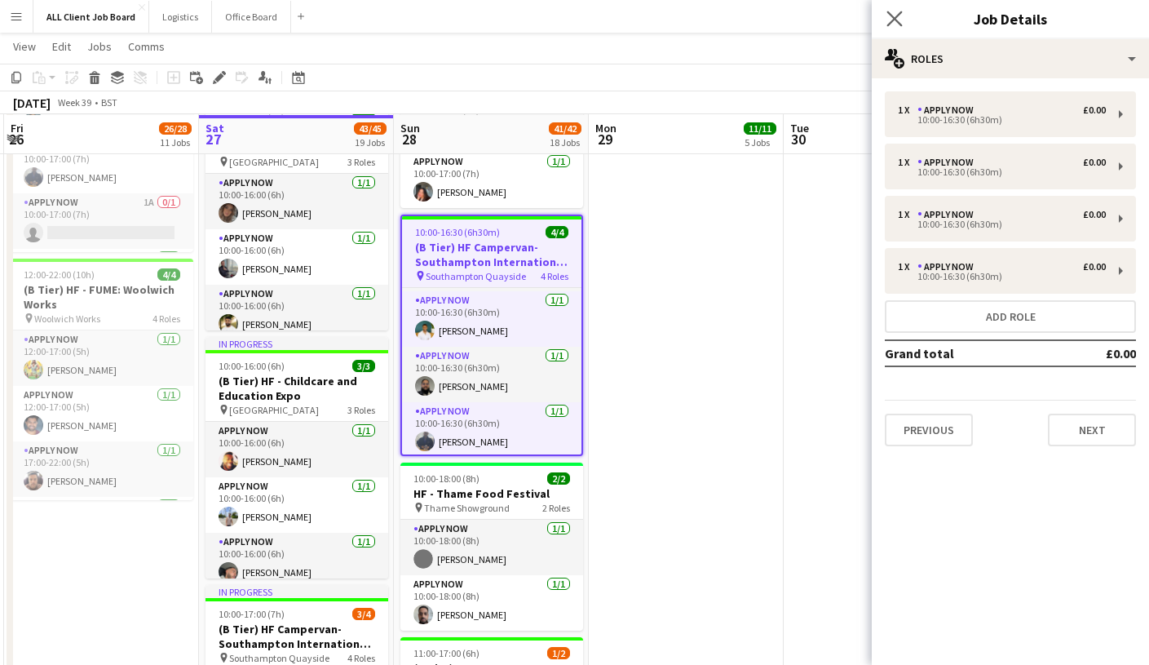
click at [893, 10] on app-icon "Close pop-in" at bounding box center [895, 19] width 24 height 24
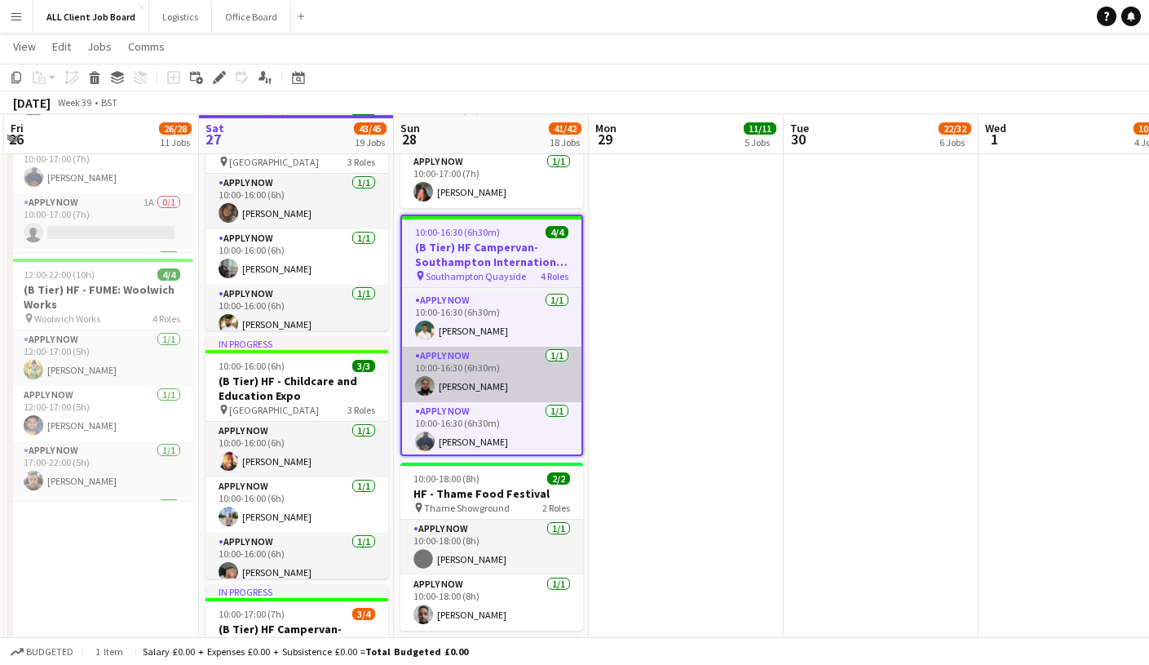
scroll to position [0, 385]
click at [490, 374] on app-card-role "APPLY NOW 1/1 10:00-16:30 (6h30m) Mohammed Sheikh" at bounding box center [492, 374] width 179 height 55
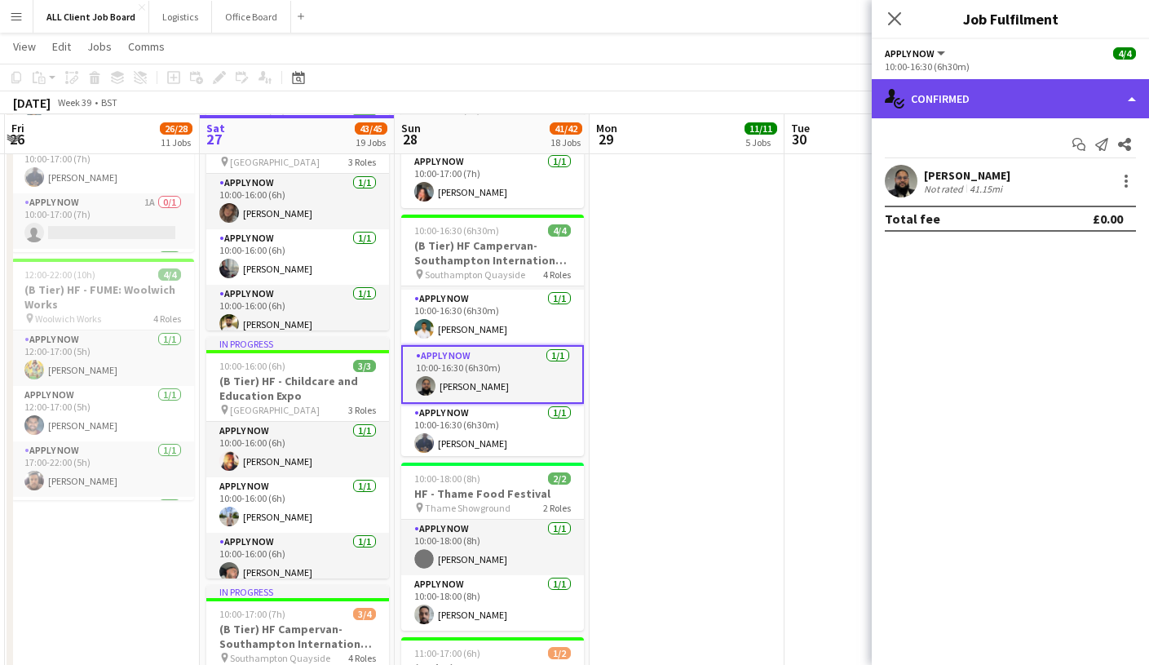
click at [1126, 93] on div "single-neutral-actions-check-2 Confirmed" at bounding box center [1010, 98] width 277 height 39
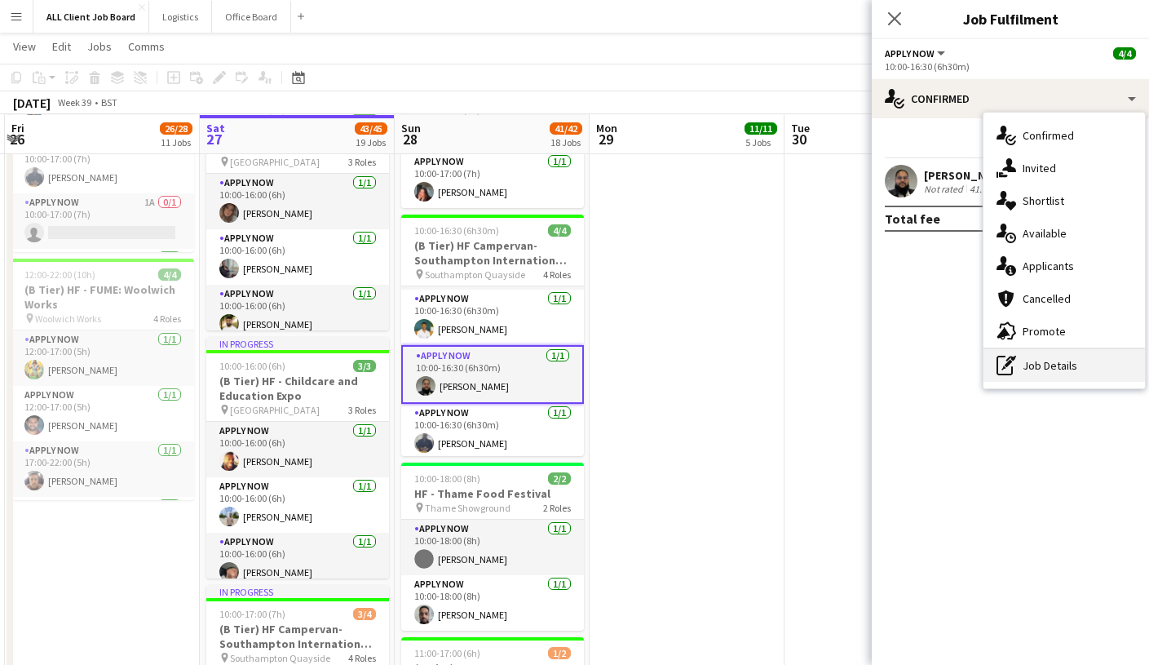
click at [1041, 369] on div "pen-write Job Details" at bounding box center [1063, 365] width 161 height 33
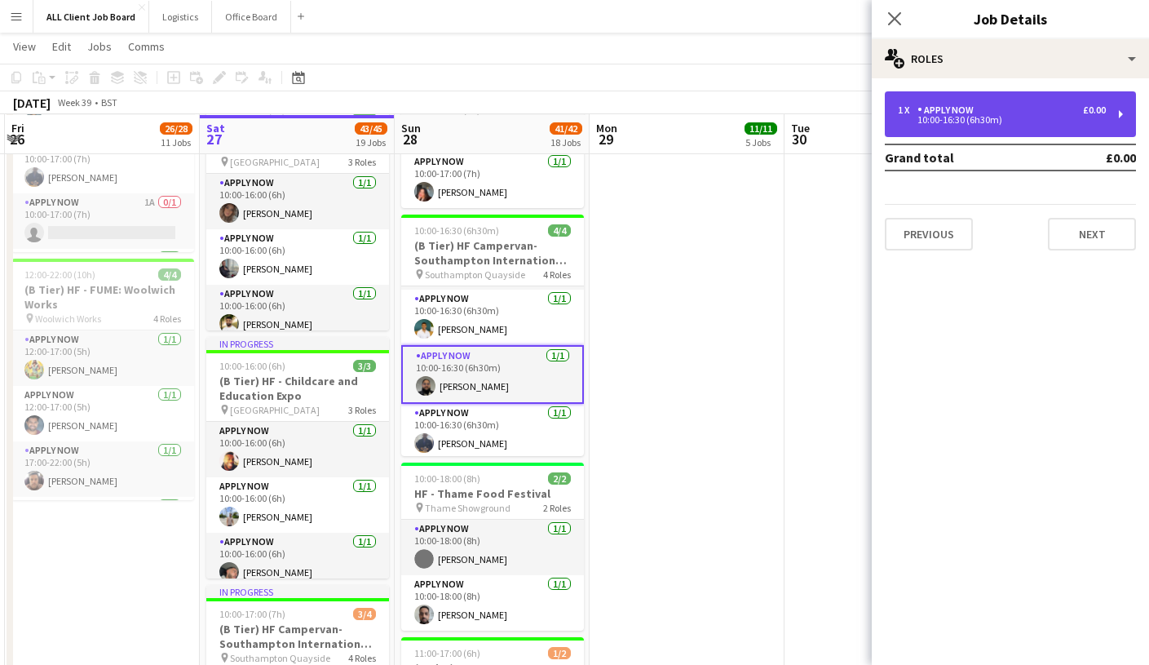
click at [904, 108] on div "1 x" at bounding box center [908, 109] width 20 height 11
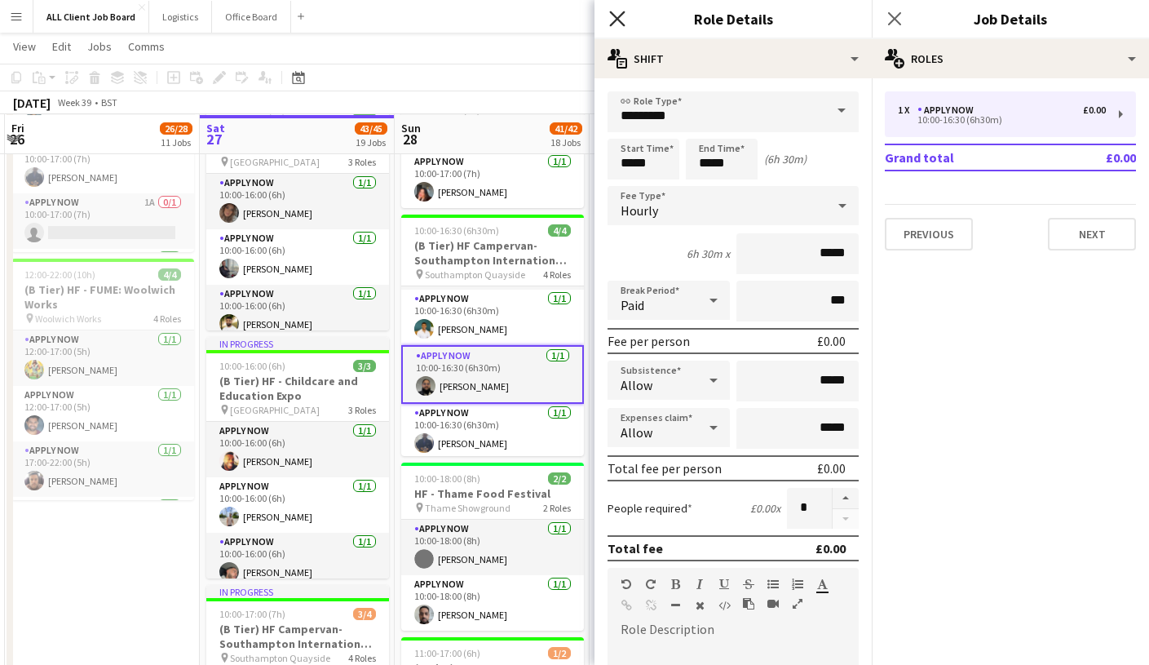
click at [618, 19] on icon at bounding box center [616, 18] width 15 height 15
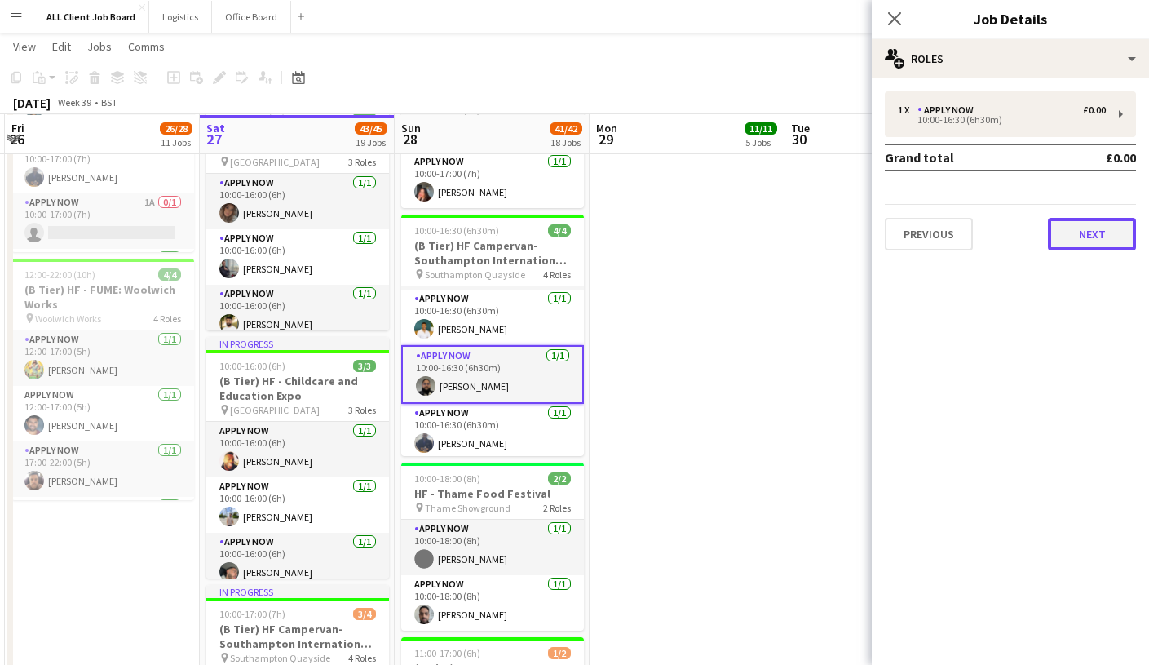
click at [1100, 236] on button "Next" at bounding box center [1092, 234] width 88 height 33
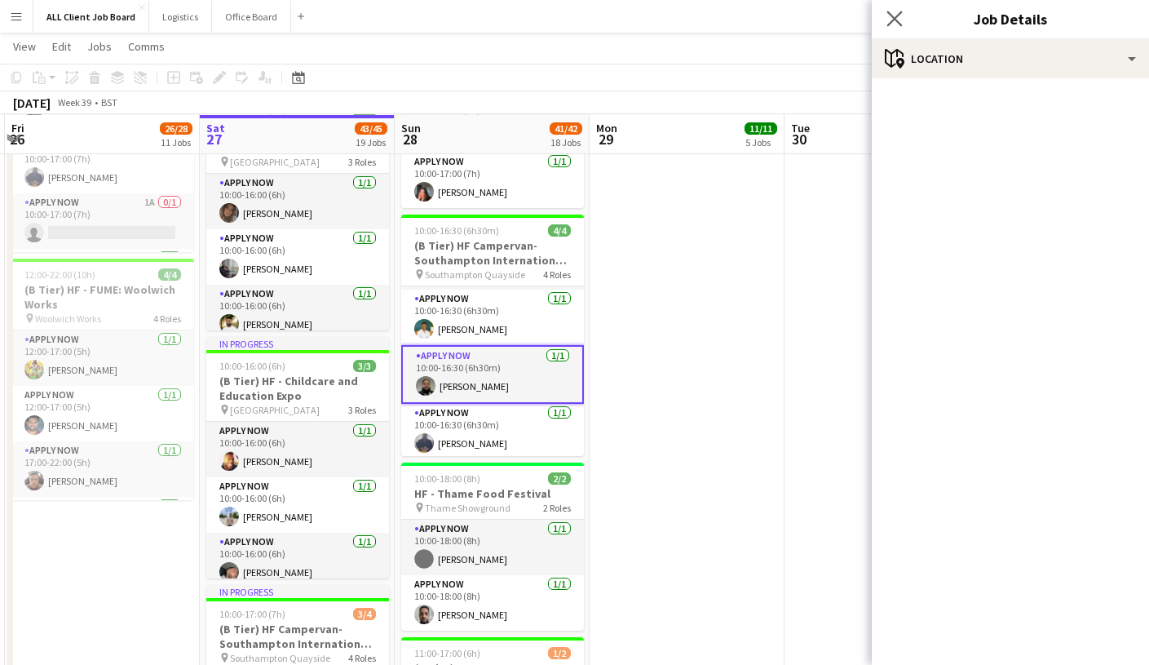
click at [892, 27] on app-icon "Close pop-in" at bounding box center [895, 19] width 24 height 24
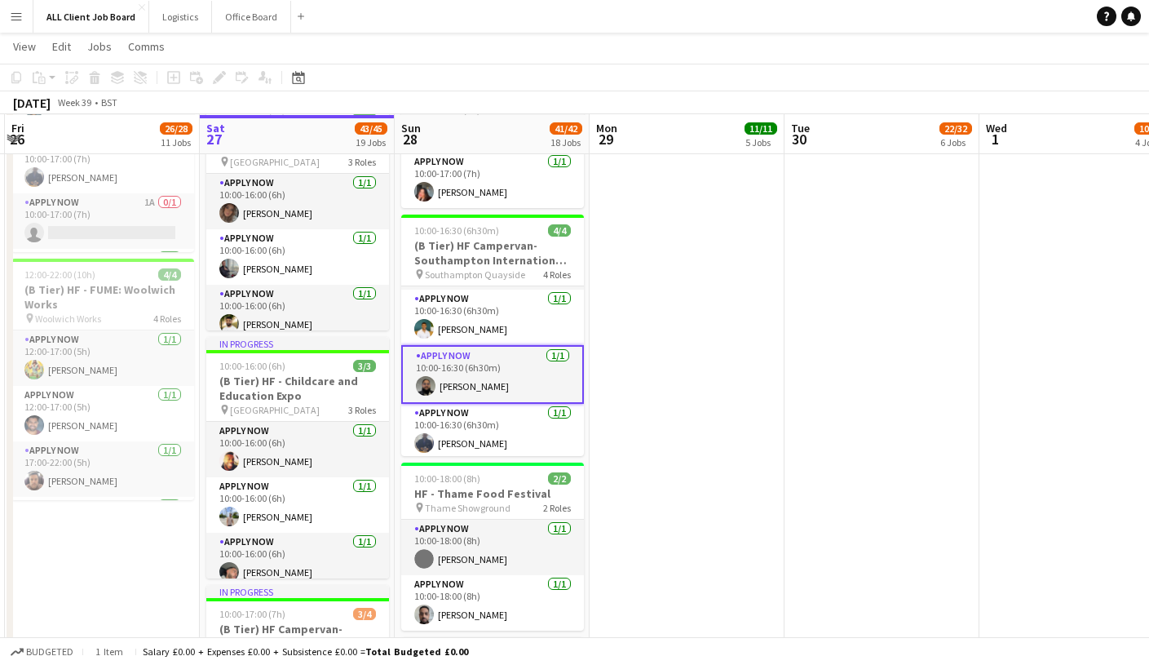
click at [545, 354] on app-card-role "APPLY NOW 1/1 10:00-16:30 (6h30m) Mohammed Sheikh" at bounding box center [492, 374] width 183 height 59
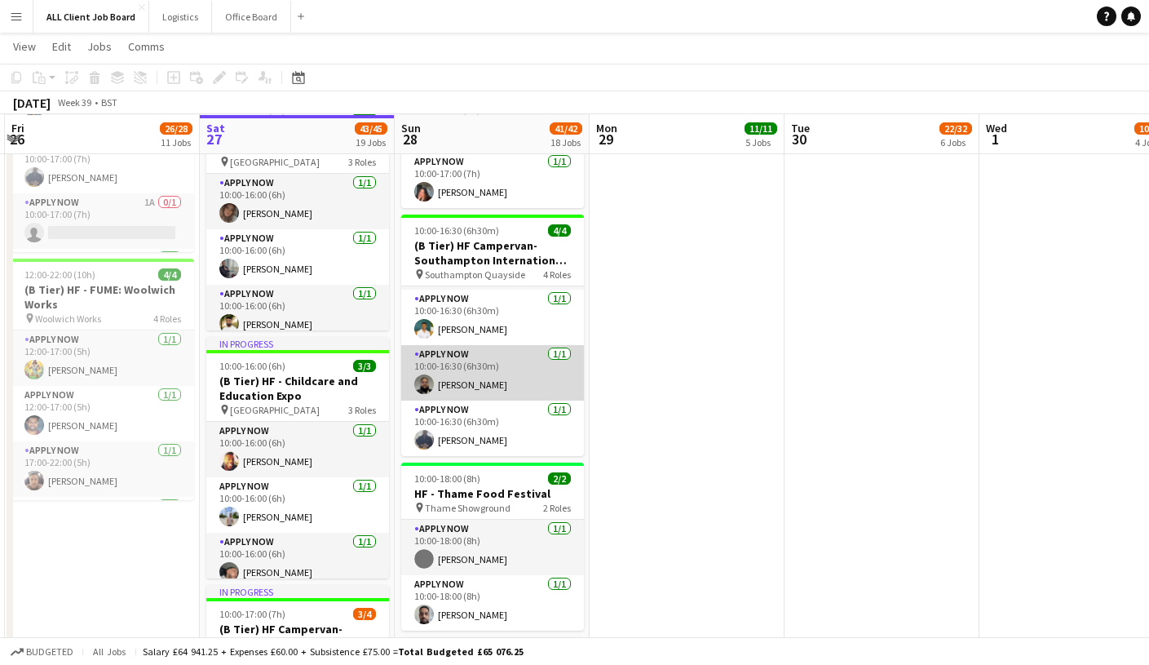
click at [522, 361] on app-card-role "APPLY NOW 1/1 10:00-16:30 (6h30m) Mohammed Sheikh" at bounding box center [492, 372] width 183 height 55
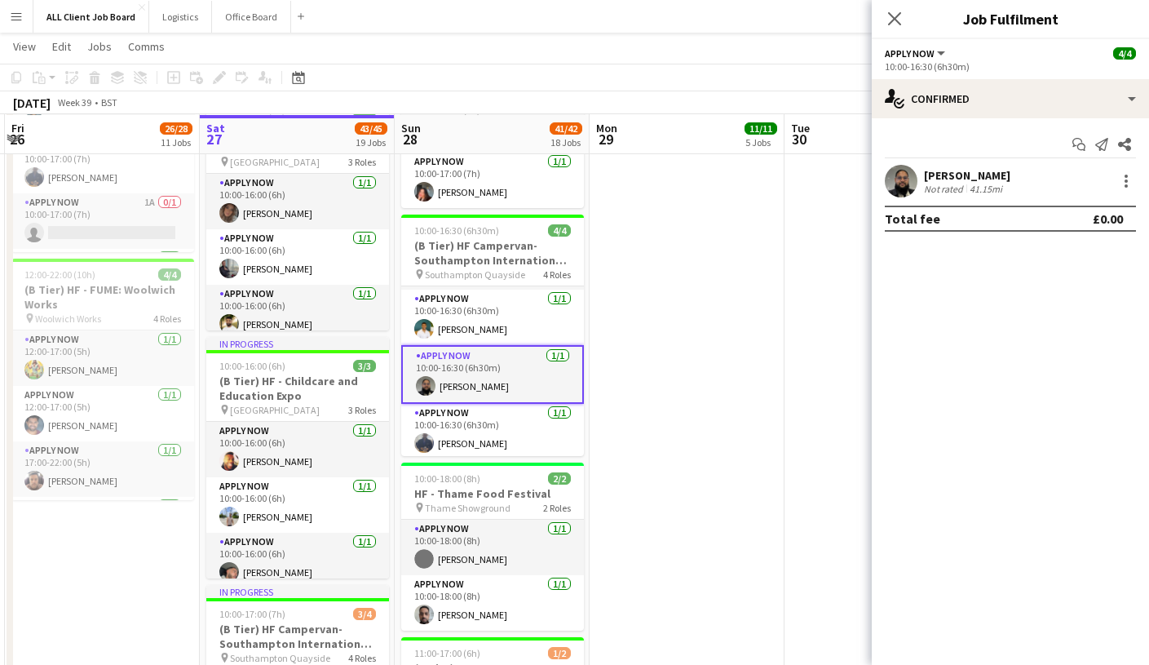
click at [916, 180] on app-user-avatar at bounding box center [901, 181] width 33 height 33
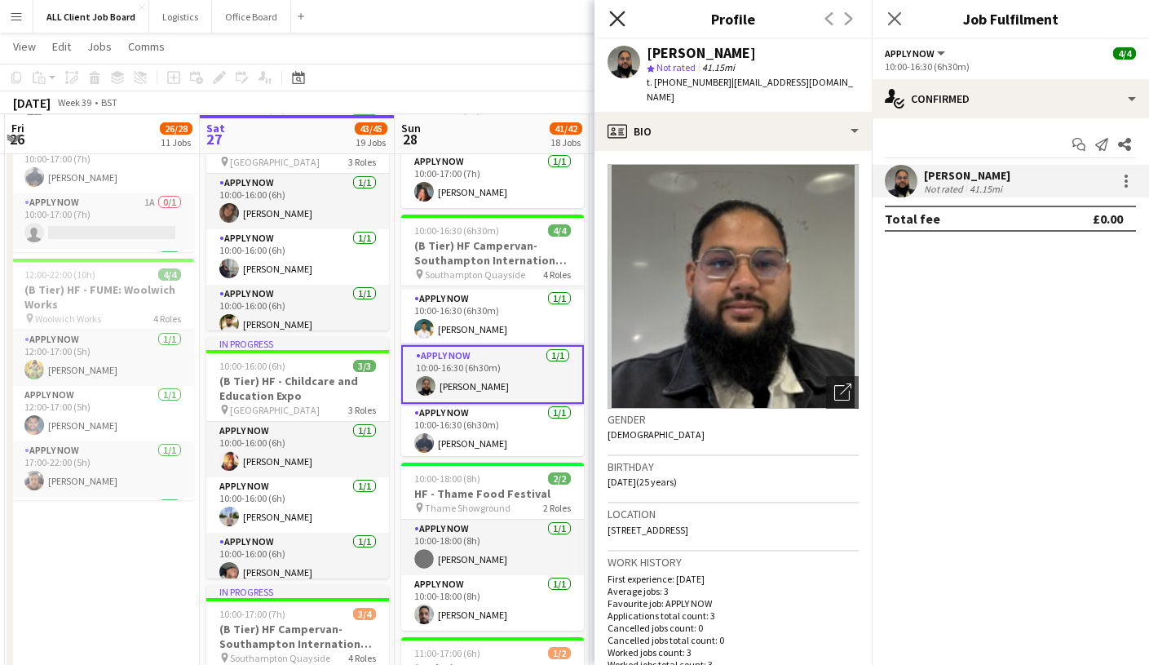
click at [613, 24] on icon at bounding box center [616, 18] width 15 height 15
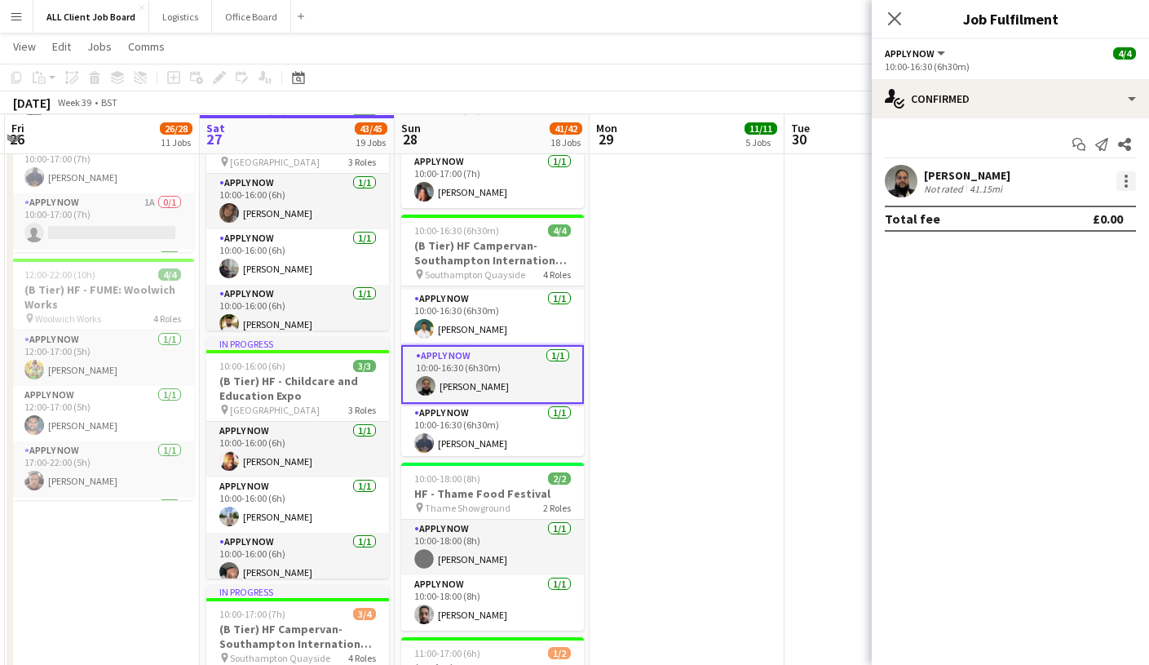
click at [1121, 181] on div at bounding box center [1126, 181] width 20 height 20
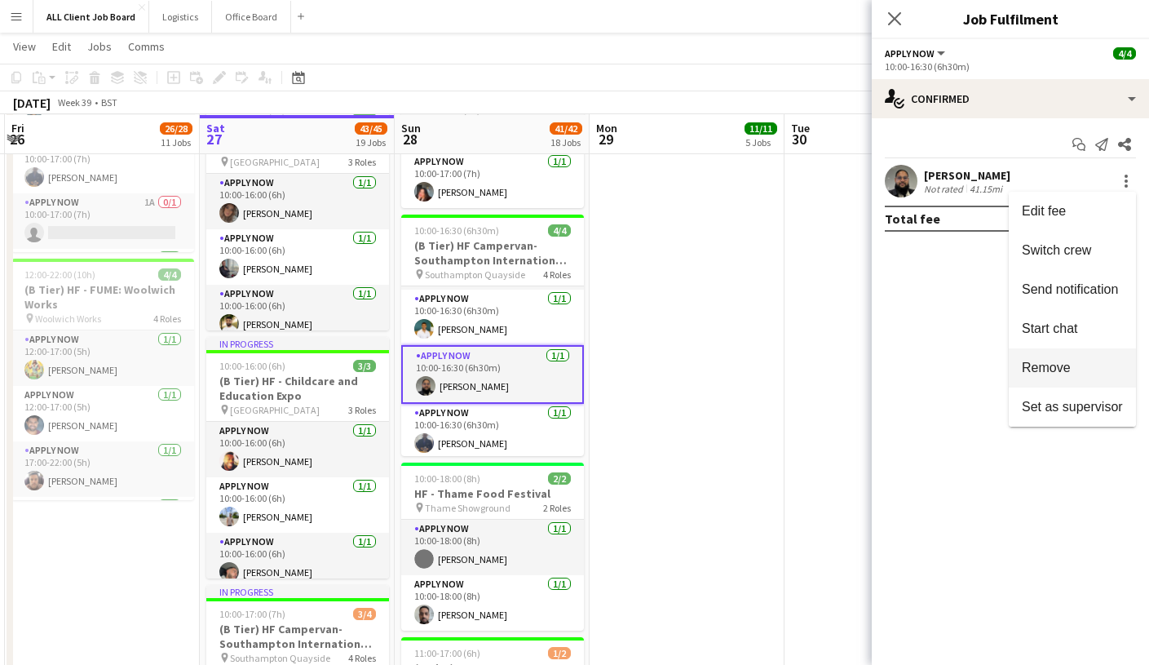
click at [1063, 370] on span "Remove" at bounding box center [1046, 367] width 49 height 14
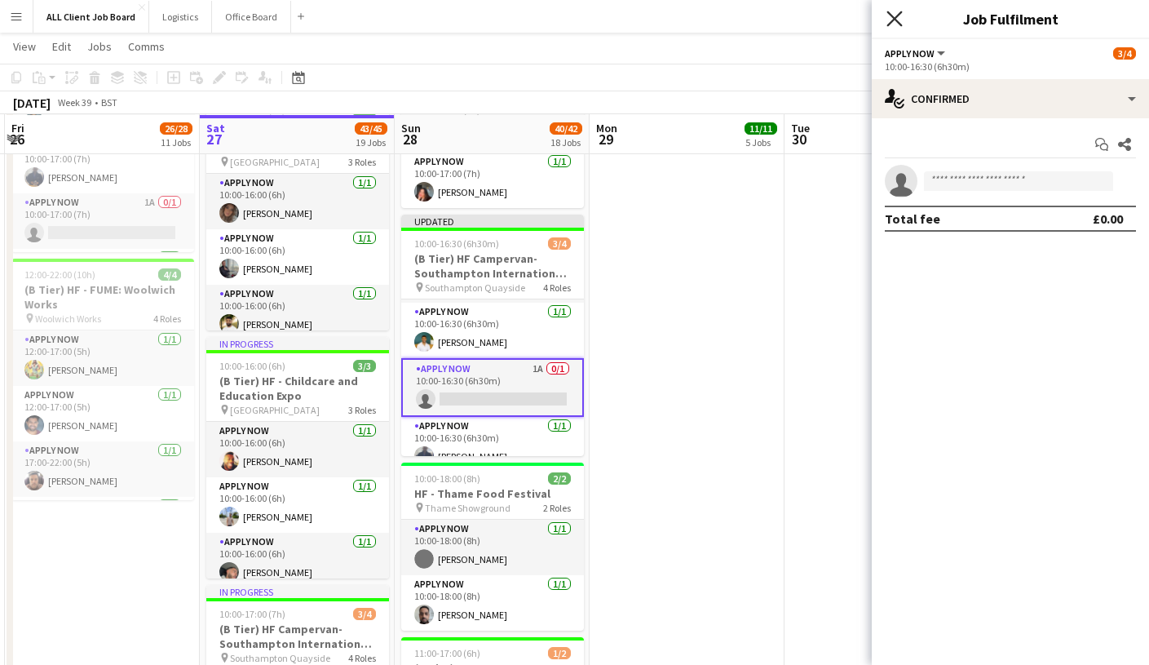
click at [891, 18] on icon "Close pop-in" at bounding box center [893, 18] width 15 height 15
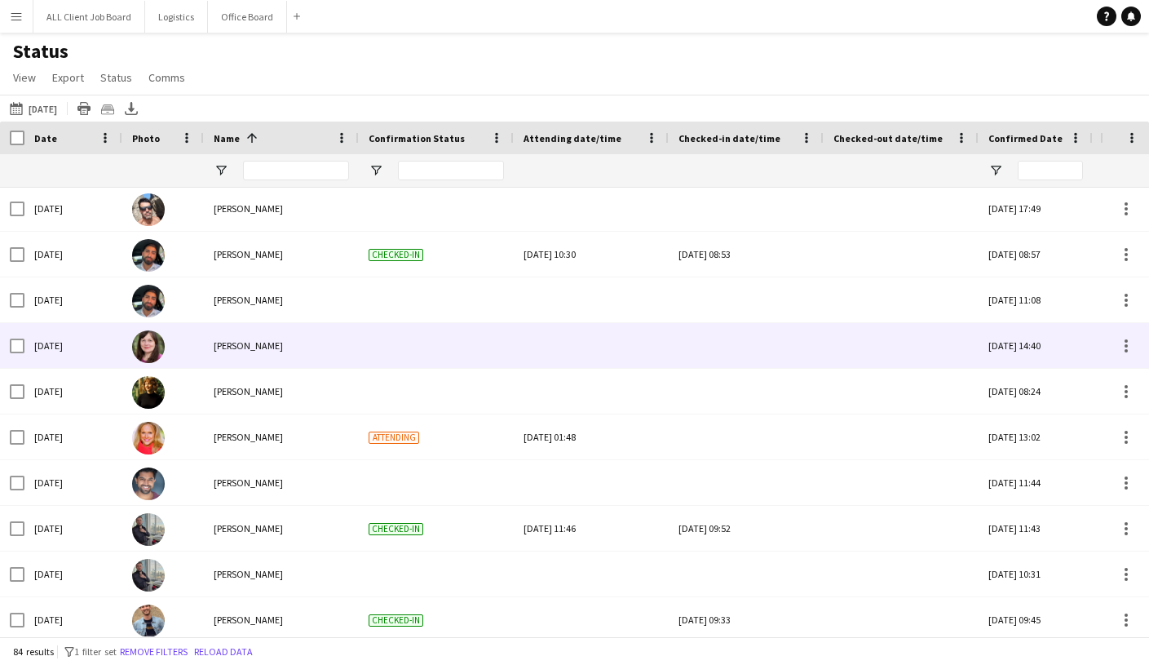
scroll to position [3145, 0]
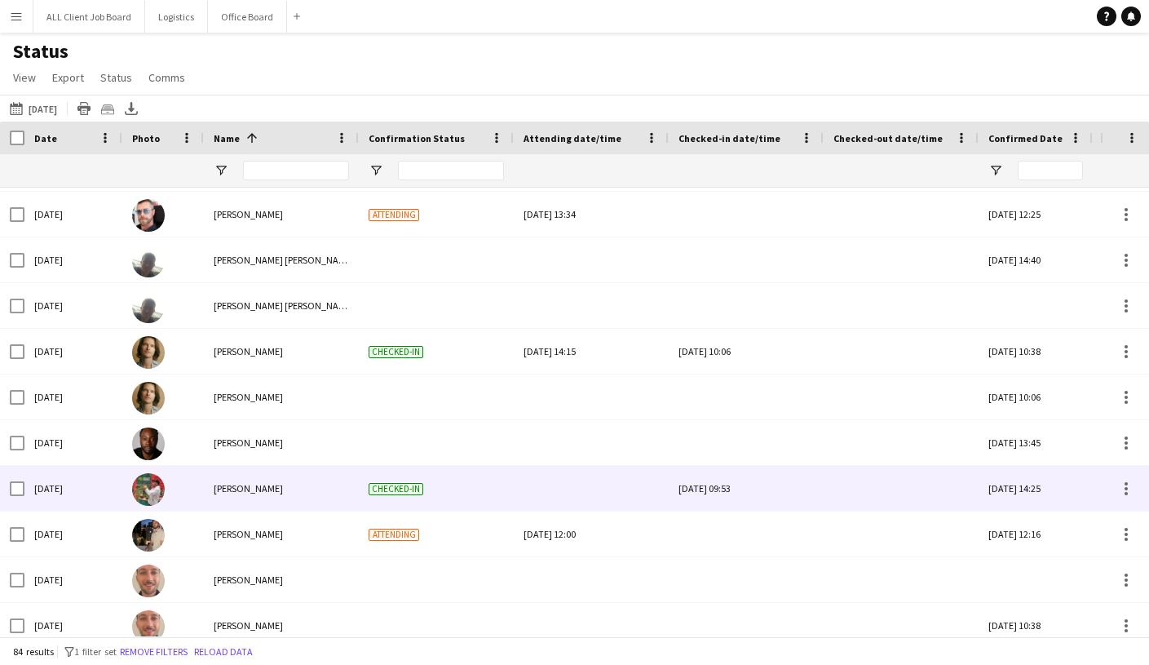
scroll to position [701, 0]
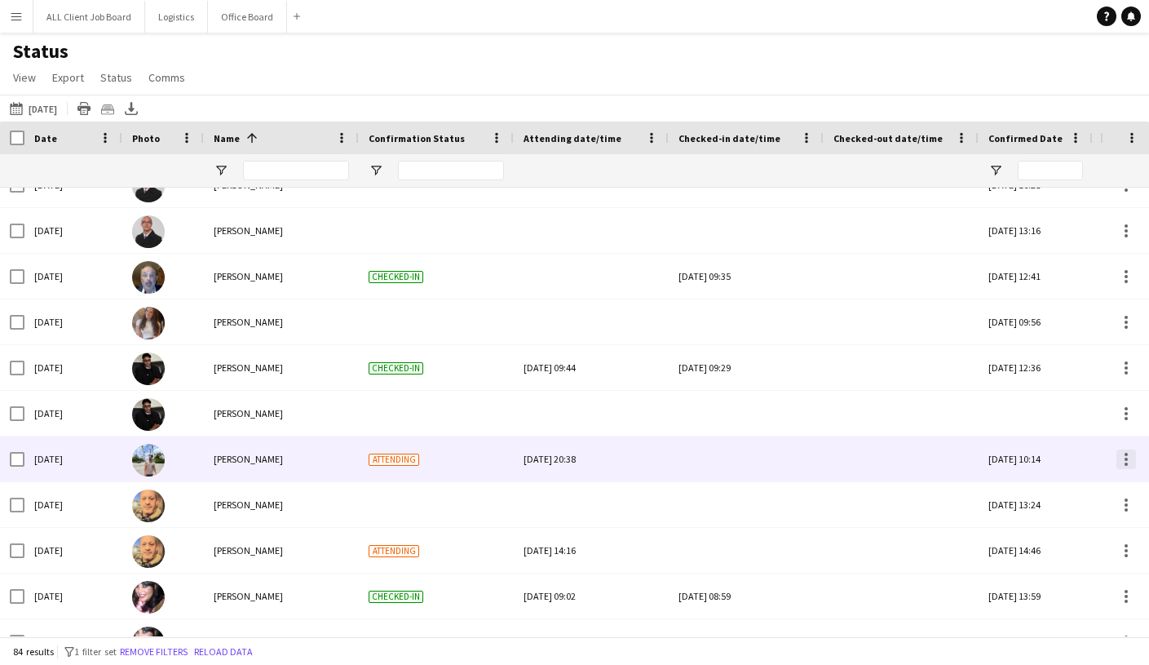
click at [1122, 455] on div at bounding box center [1126, 459] width 20 height 20
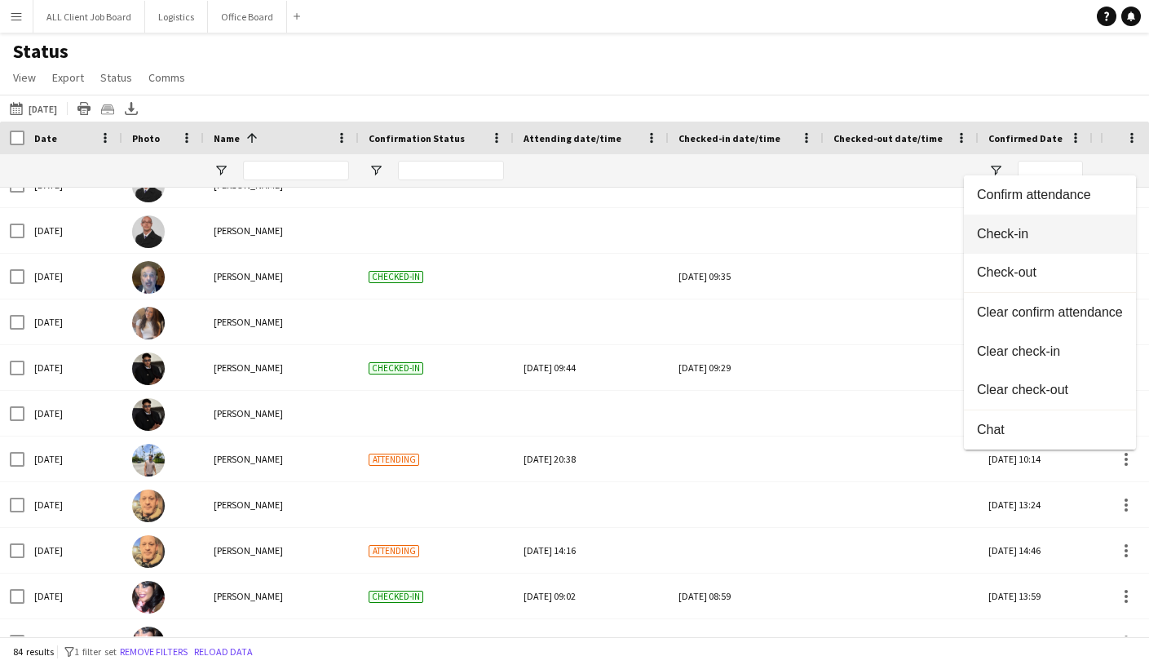
click at [1010, 226] on button "Check-in" at bounding box center [1050, 233] width 172 height 39
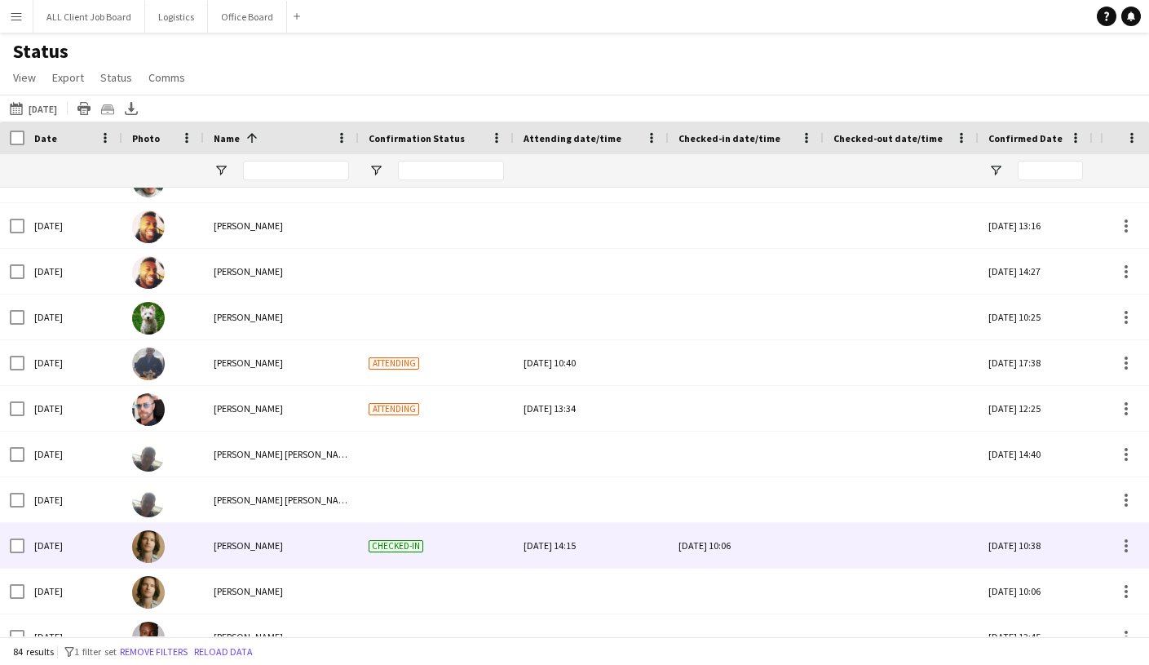
scroll to position [514, 0]
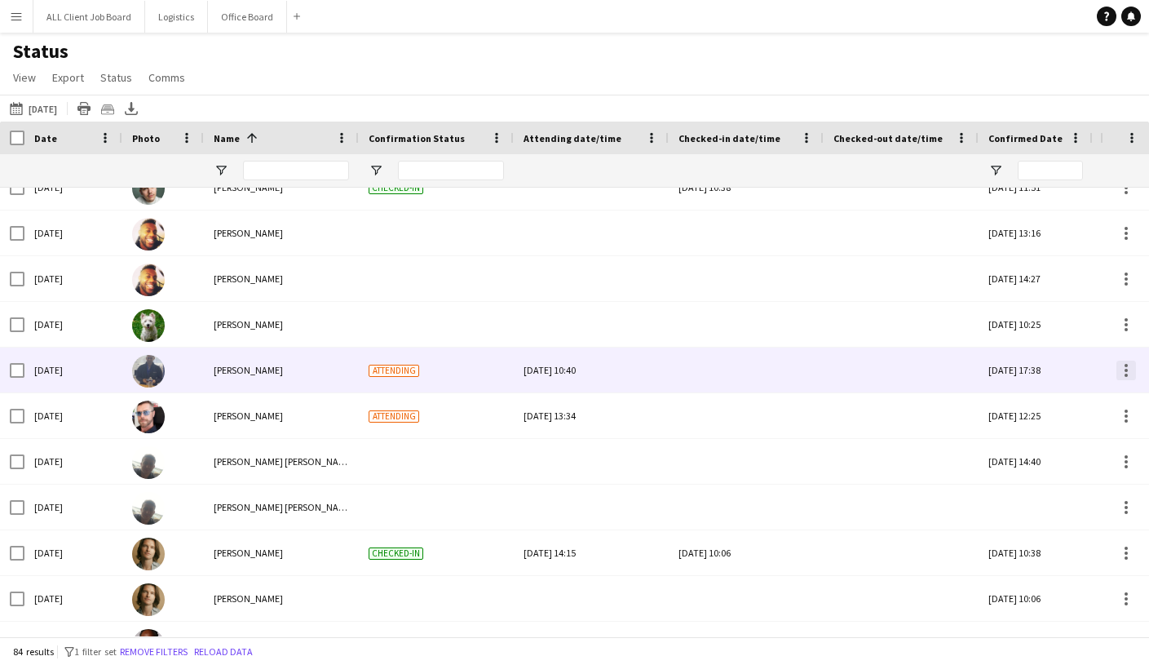
click at [1126, 374] on div at bounding box center [1126, 375] width 3 height 3
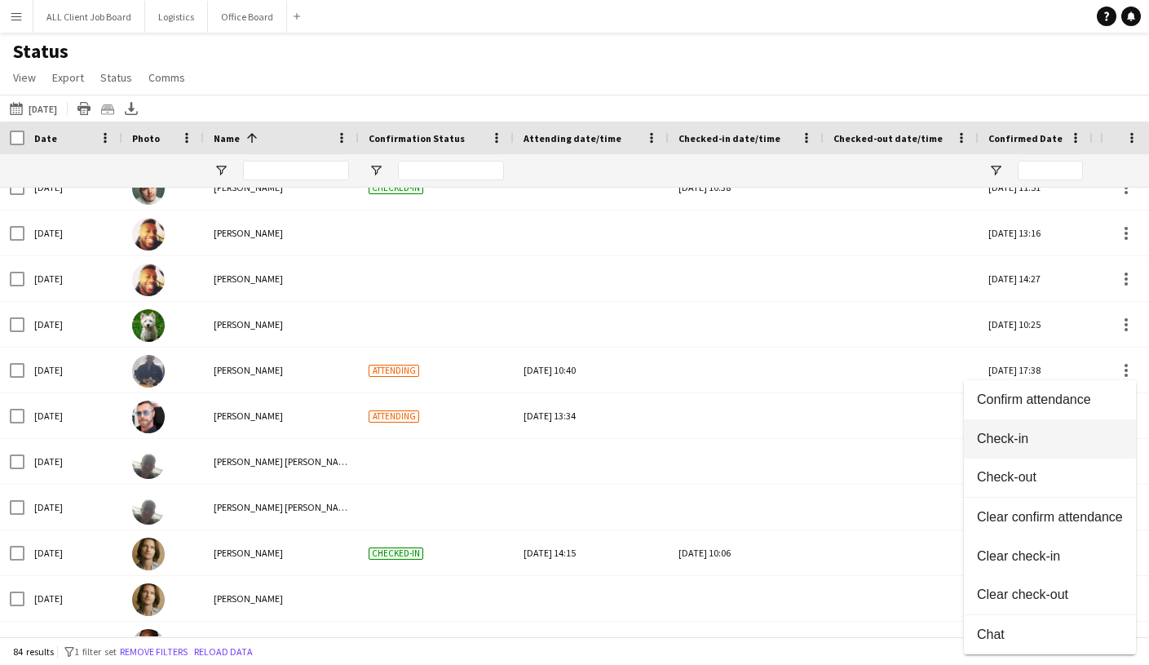
click at [1018, 434] on span "Check-in" at bounding box center [1050, 438] width 146 height 15
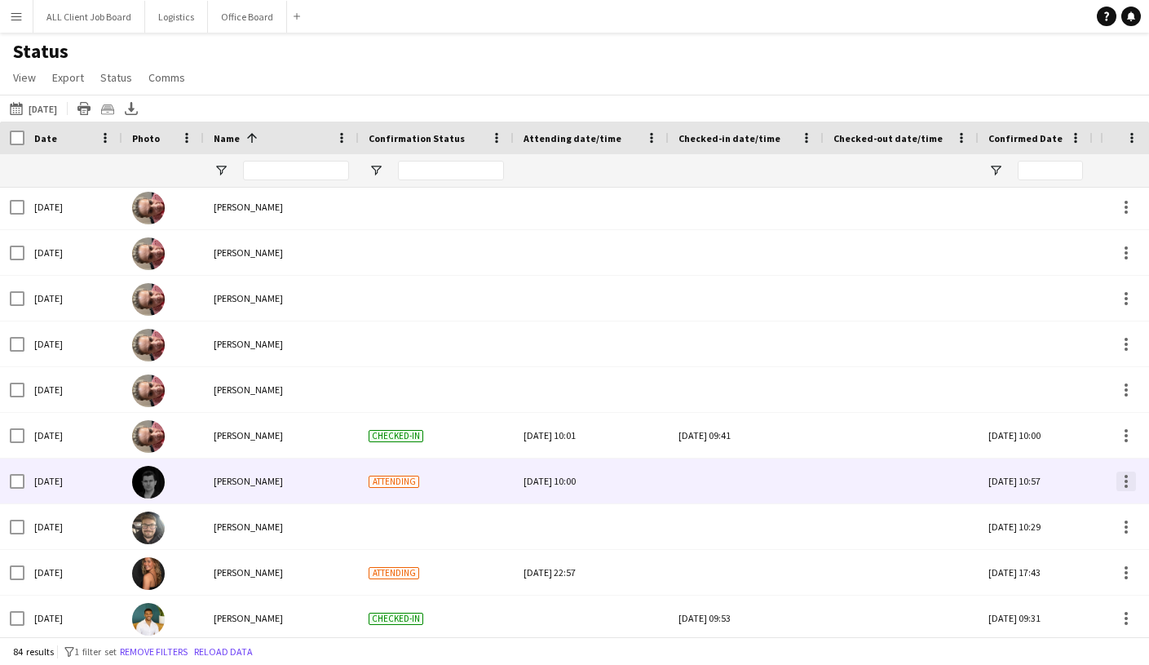
click at [1125, 481] on div at bounding box center [1126, 481] width 3 height 3
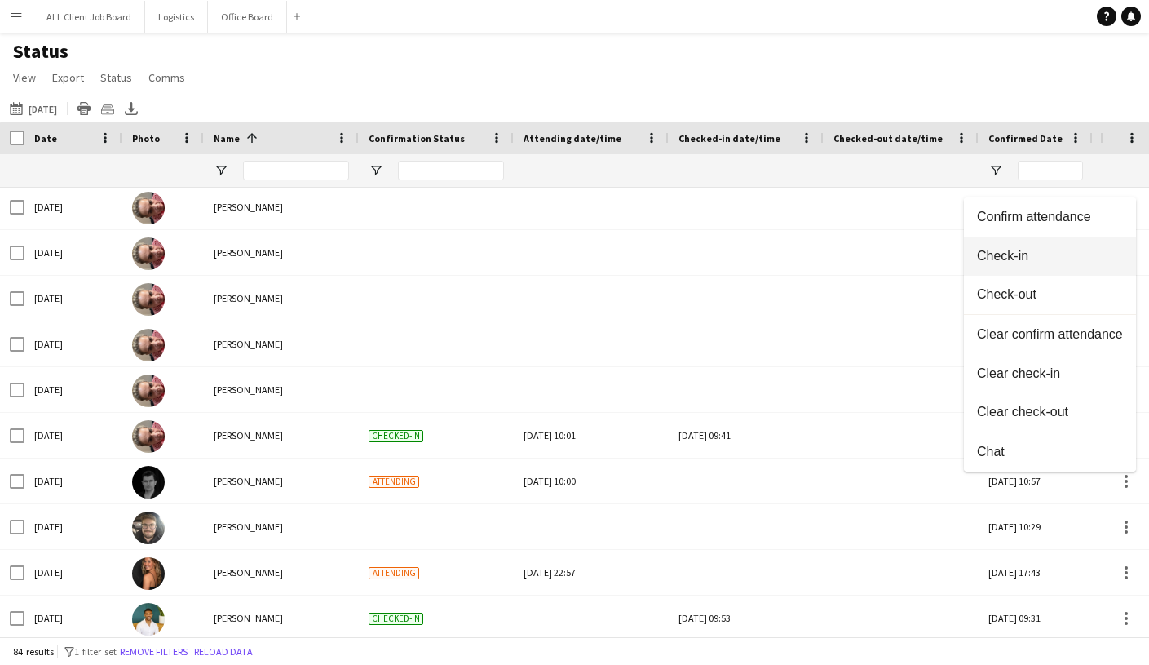
click at [1023, 263] on span "Check-in" at bounding box center [1050, 256] width 146 height 15
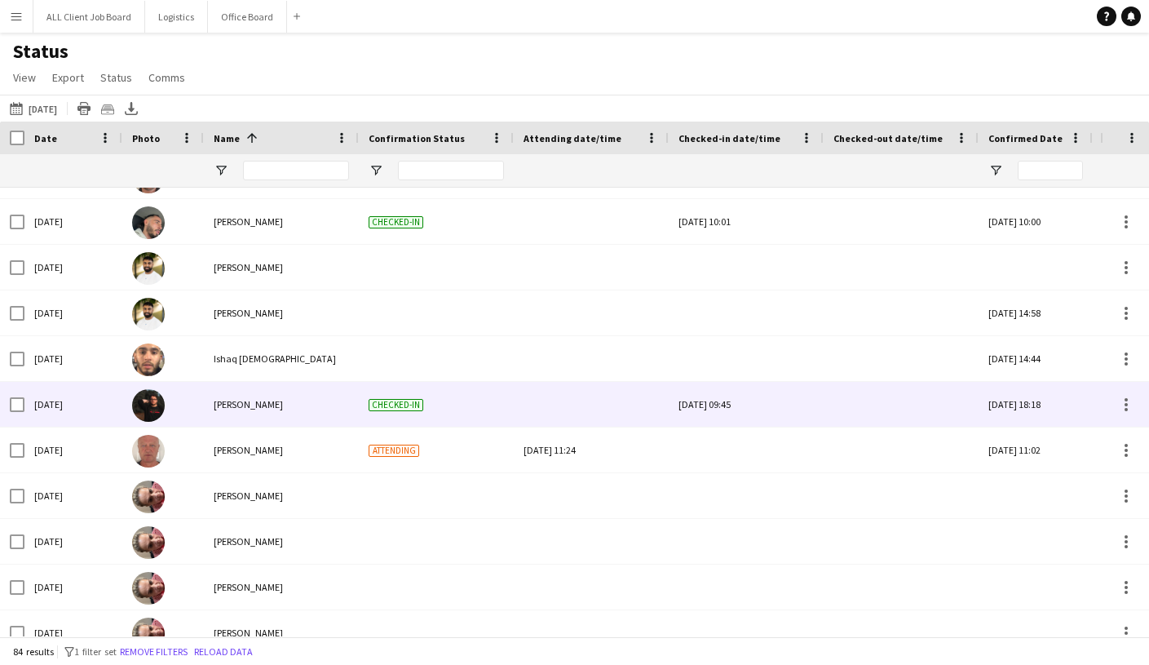
scroll to position [1090, 0]
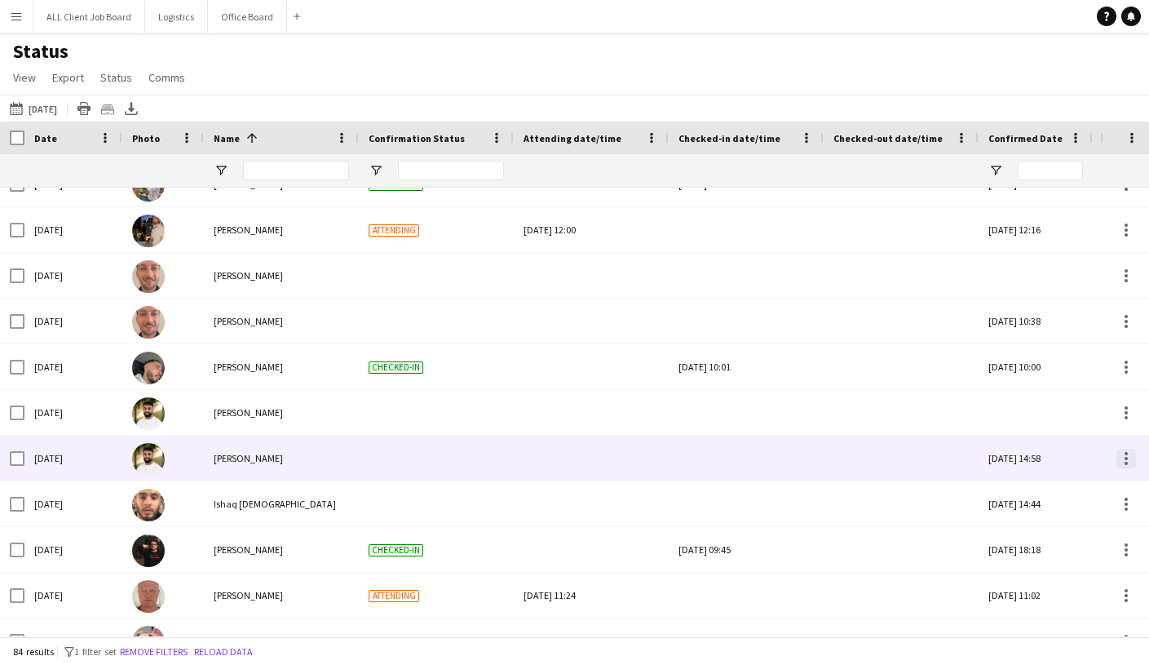
click at [1127, 459] on div at bounding box center [1126, 459] width 20 height 20
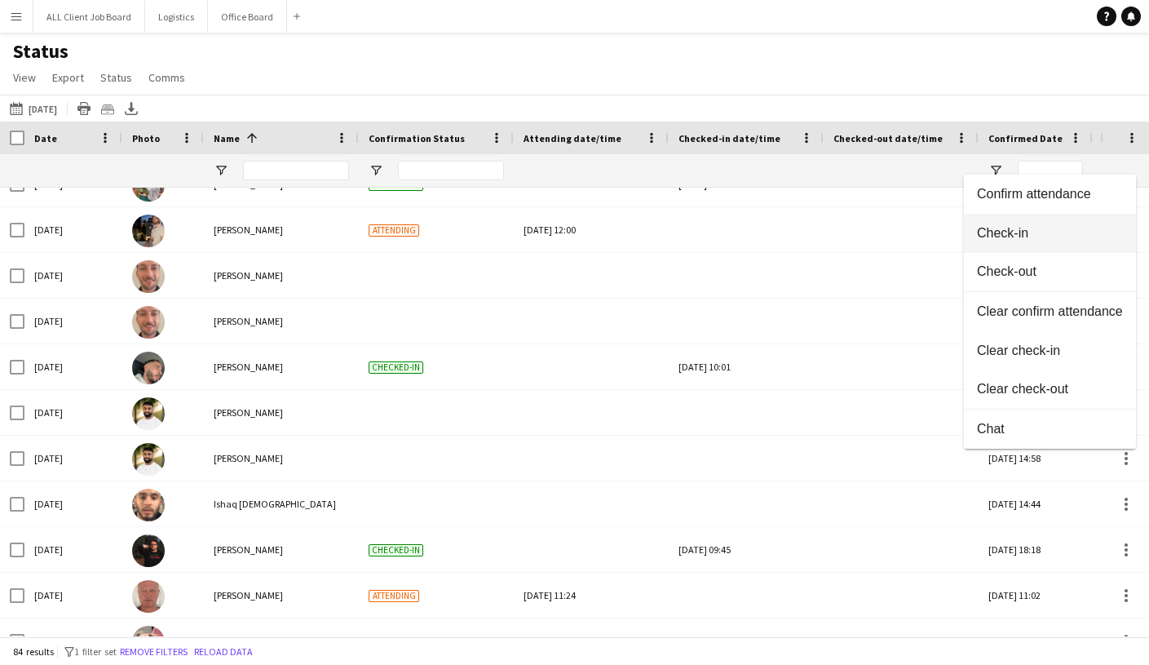
click at [1021, 238] on span "Check-in" at bounding box center [1050, 233] width 146 height 15
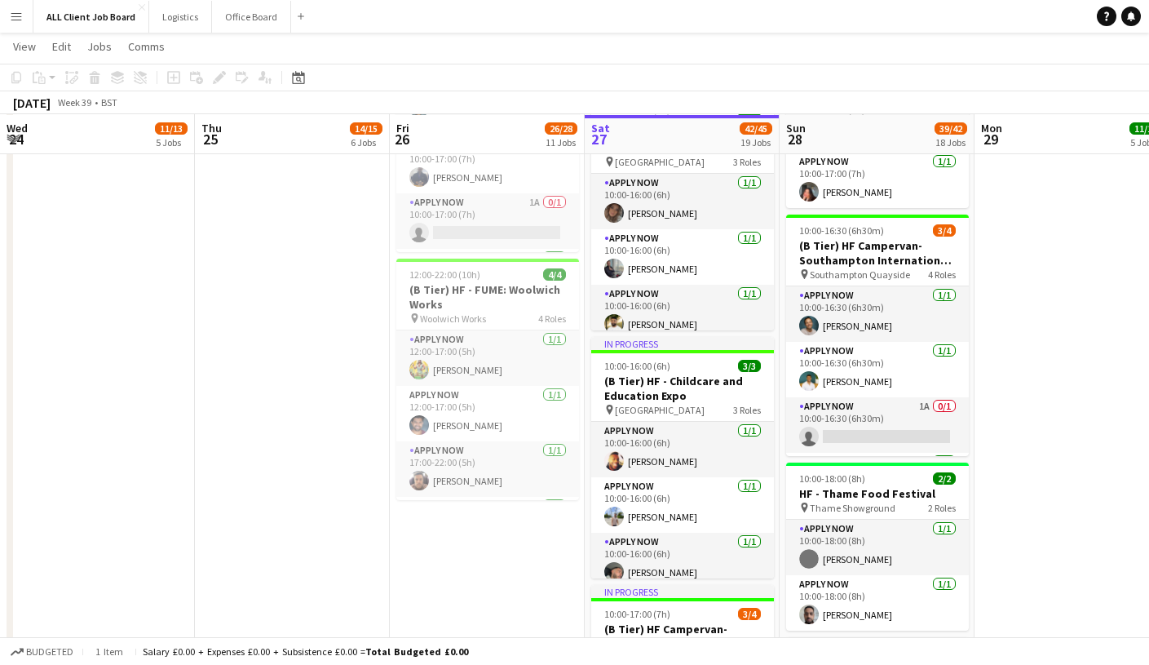
scroll to position [0, 385]
